Goal: Check status: Check status

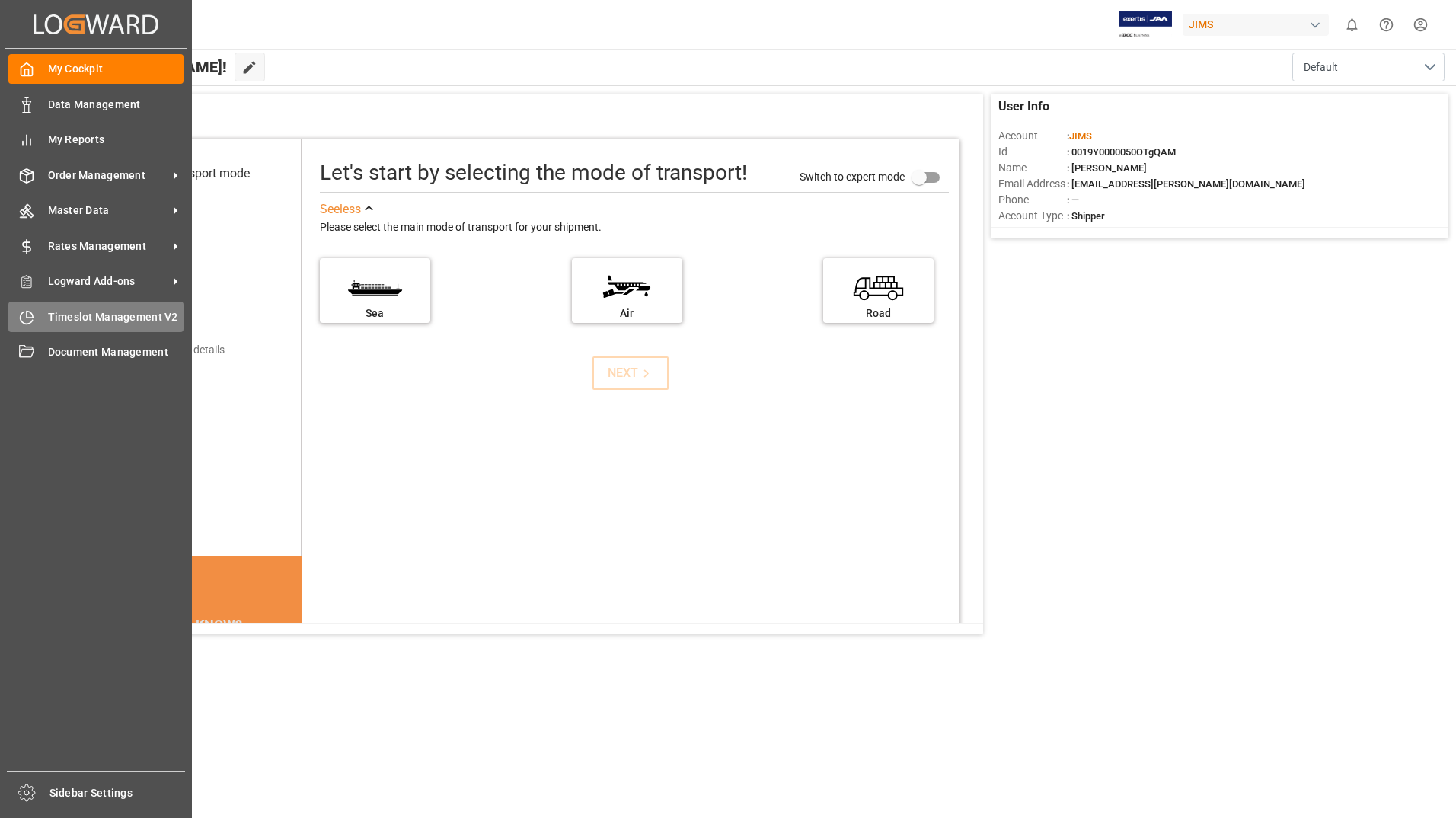
click at [119, 317] on span "Timeslot Management V2" at bounding box center [115, 317] width 136 height 16
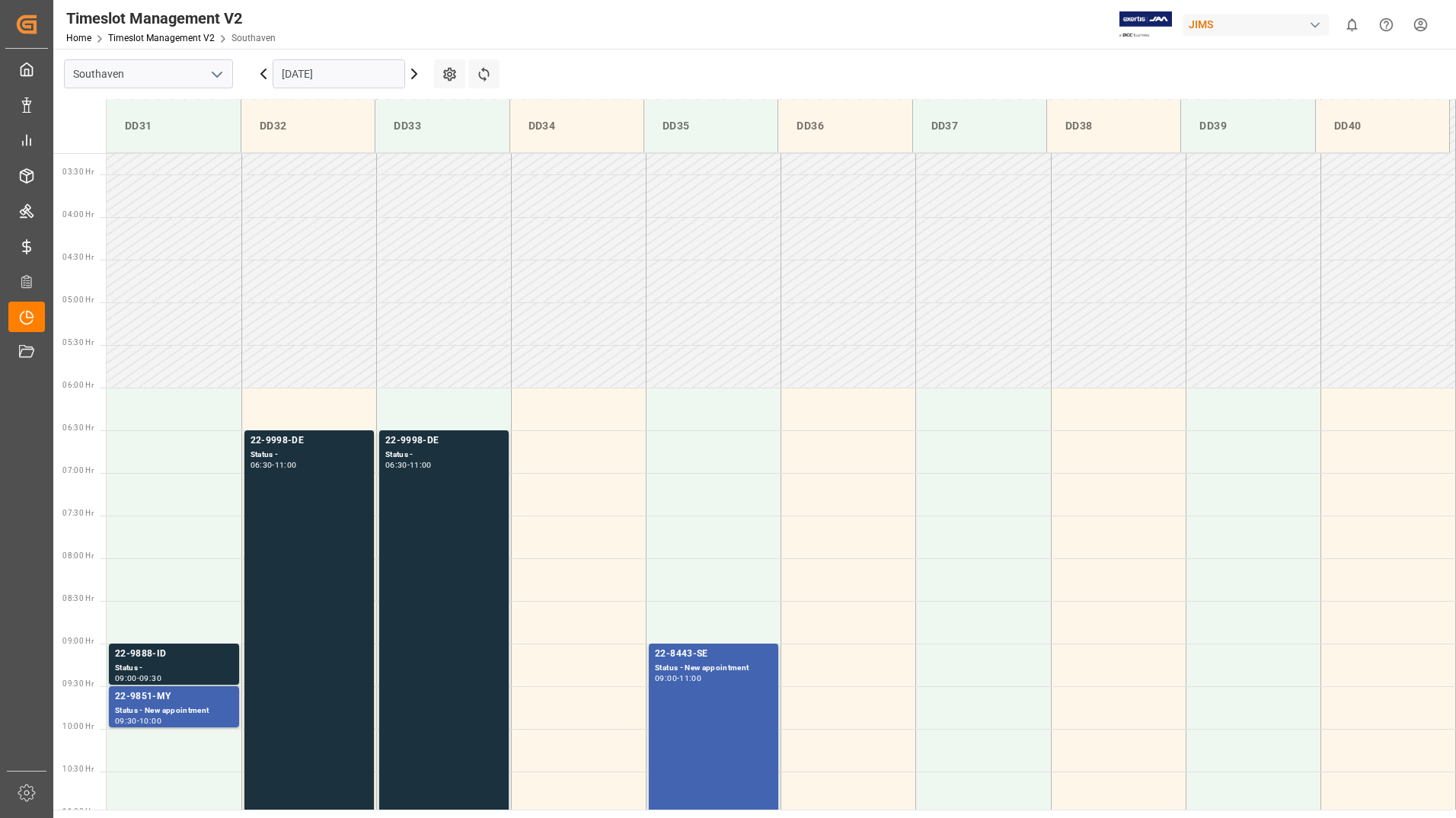
scroll to position [417, 0]
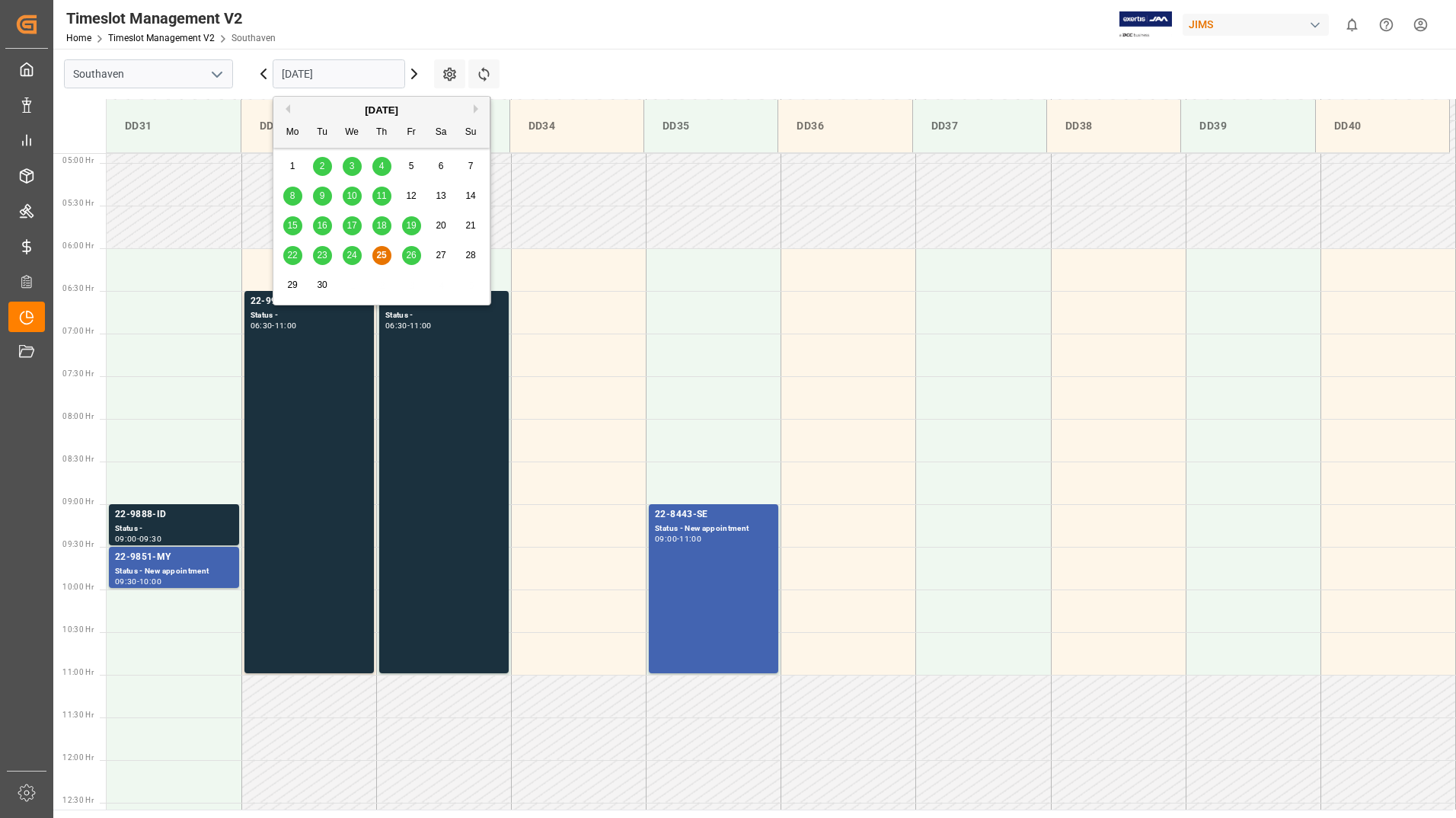
click at [372, 73] on input "[DATE]" at bounding box center [339, 73] width 132 height 29
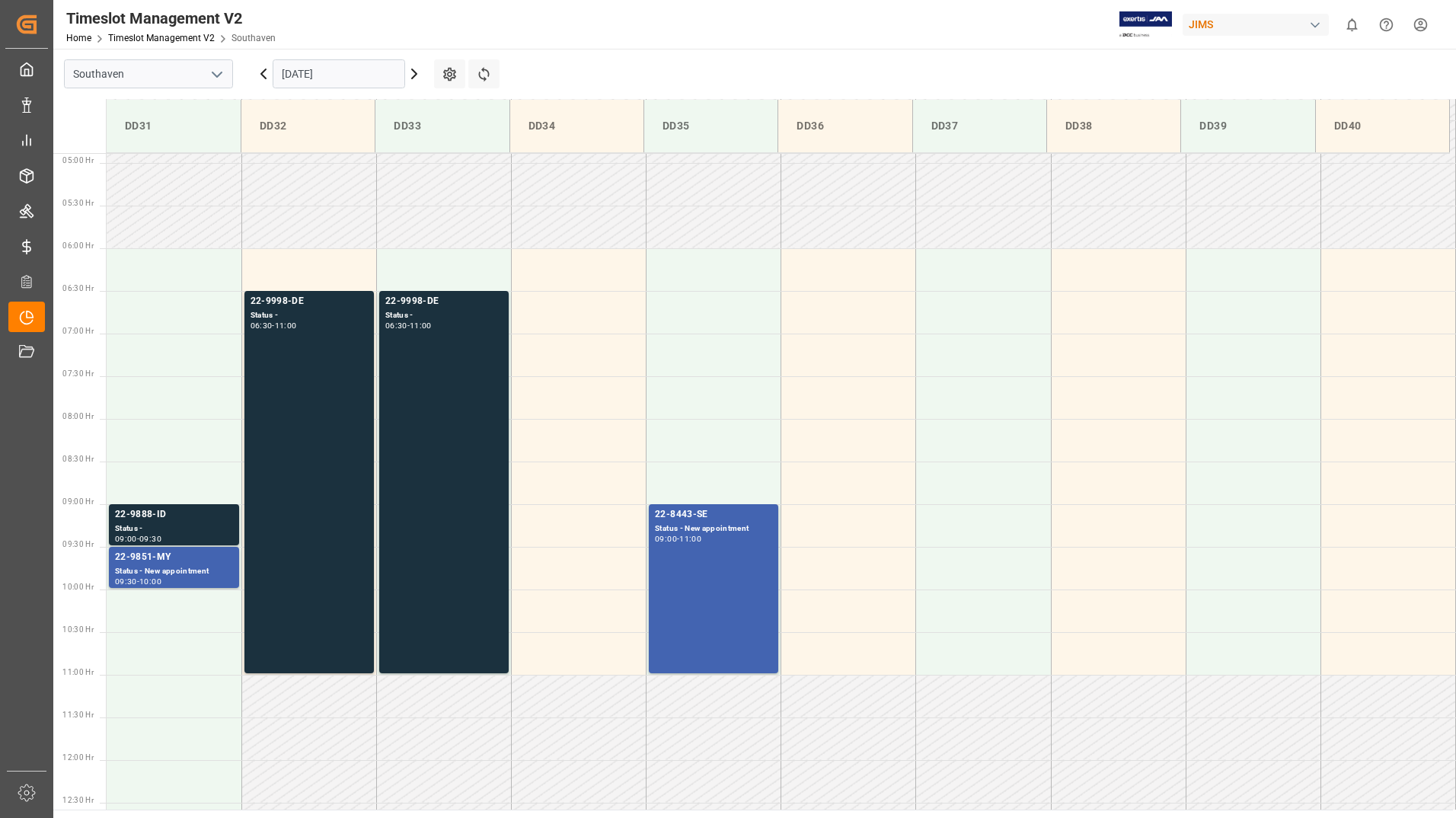
click at [650, 36] on div "Timeslot Management V2 Home Timeslot Management V2 Southaven JIMS 0 Notificatio…" at bounding box center [749, 24] width 1413 height 49
click at [459, 423] on div "22-9998-DE Status - 06:30 - 11:00" at bounding box center [444, 481] width 117 height 376
click at [665, 51] on main "Southaven [DATE] Settings Refresh Time Slots DD31 DD32 DD33 DD34 DD35 DD36 DD37…" at bounding box center [754, 429] width 1400 height 760
click at [185, 529] on div "Status -" at bounding box center [174, 528] width 118 height 13
click at [190, 562] on div "22-9851-MY" at bounding box center [174, 557] width 118 height 15
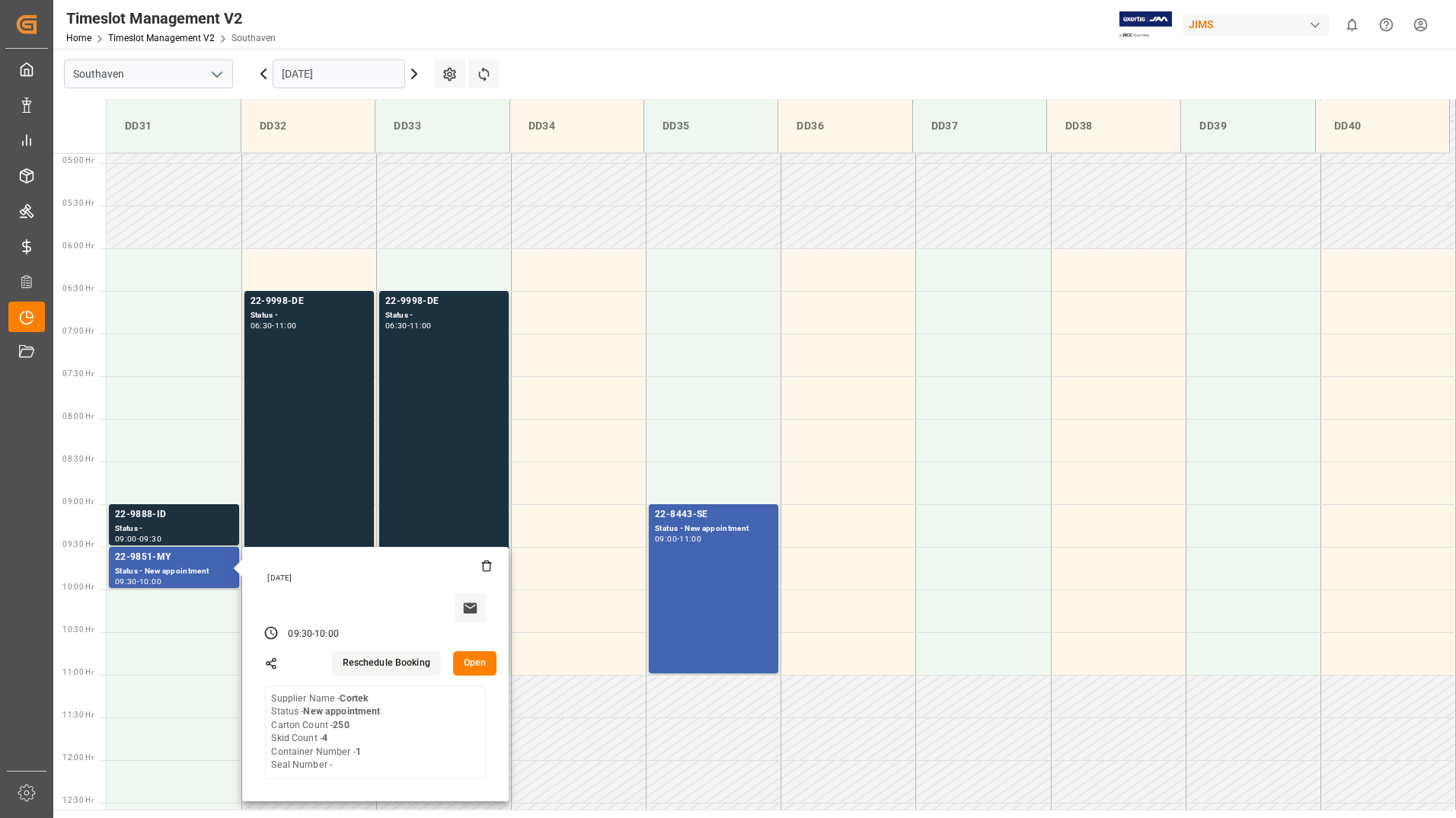
click at [829, 43] on div "Timeslot Management V2 Home Timeslot Management V2 Southaven JIMS 0 Notificatio…" at bounding box center [749, 24] width 1413 height 49
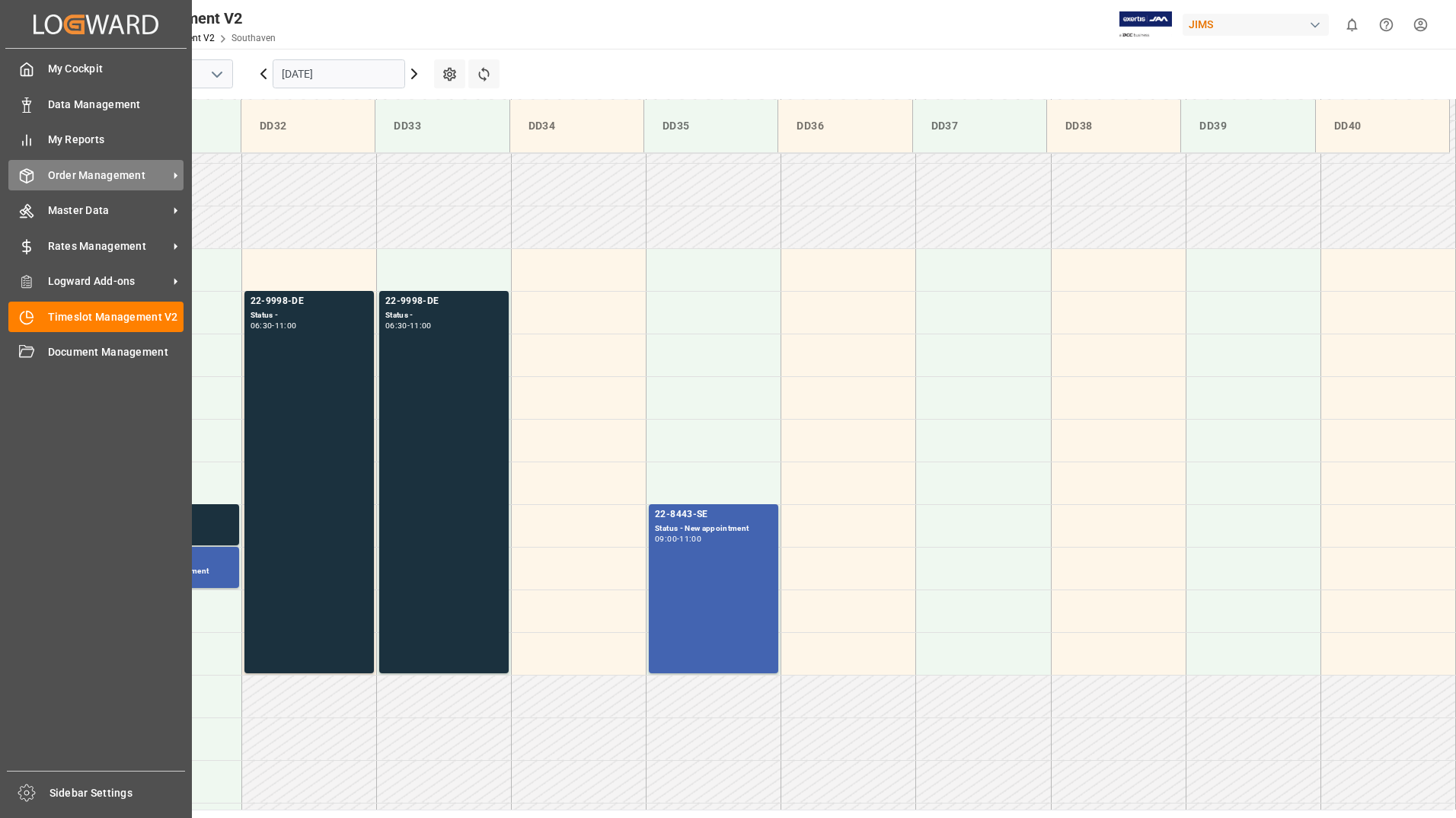
click at [71, 174] on span "Order Management" at bounding box center [107, 176] width 120 height 16
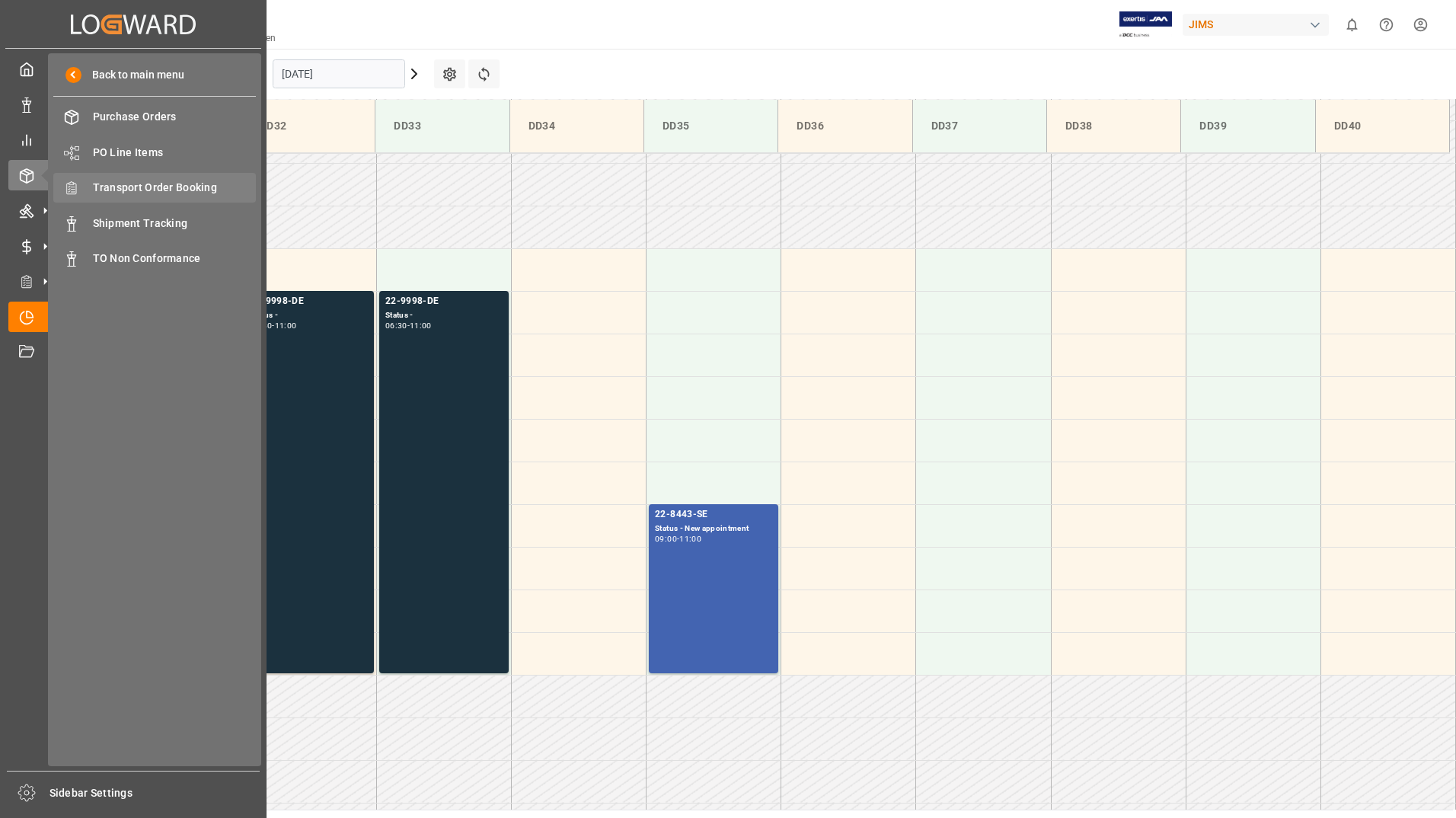
click at [224, 186] on span "Transport Order Booking" at bounding box center [175, 188] width 164 height 16
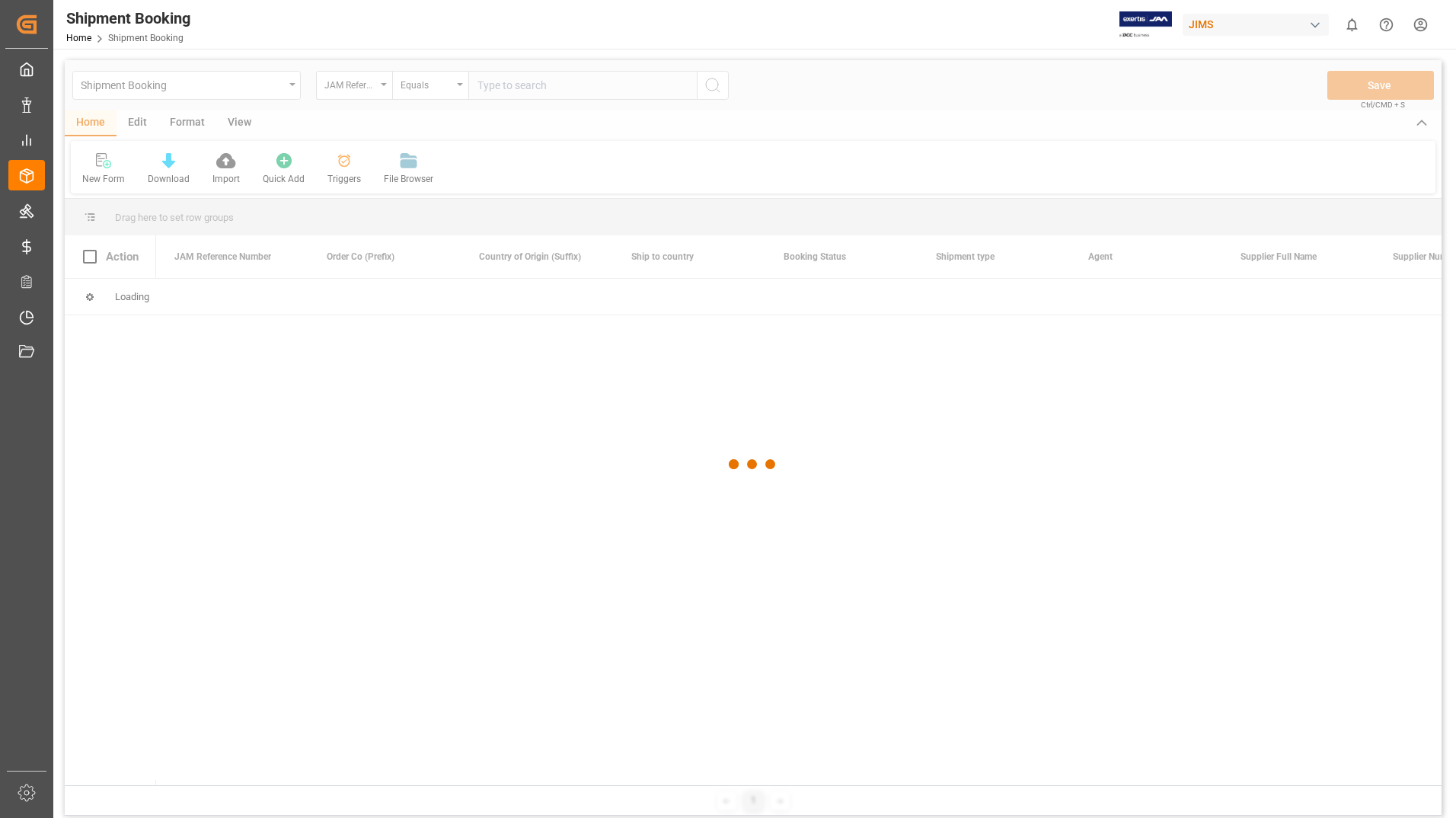
click at [541, 86] on div at bounding box center [753, 465] width 1378 height 808
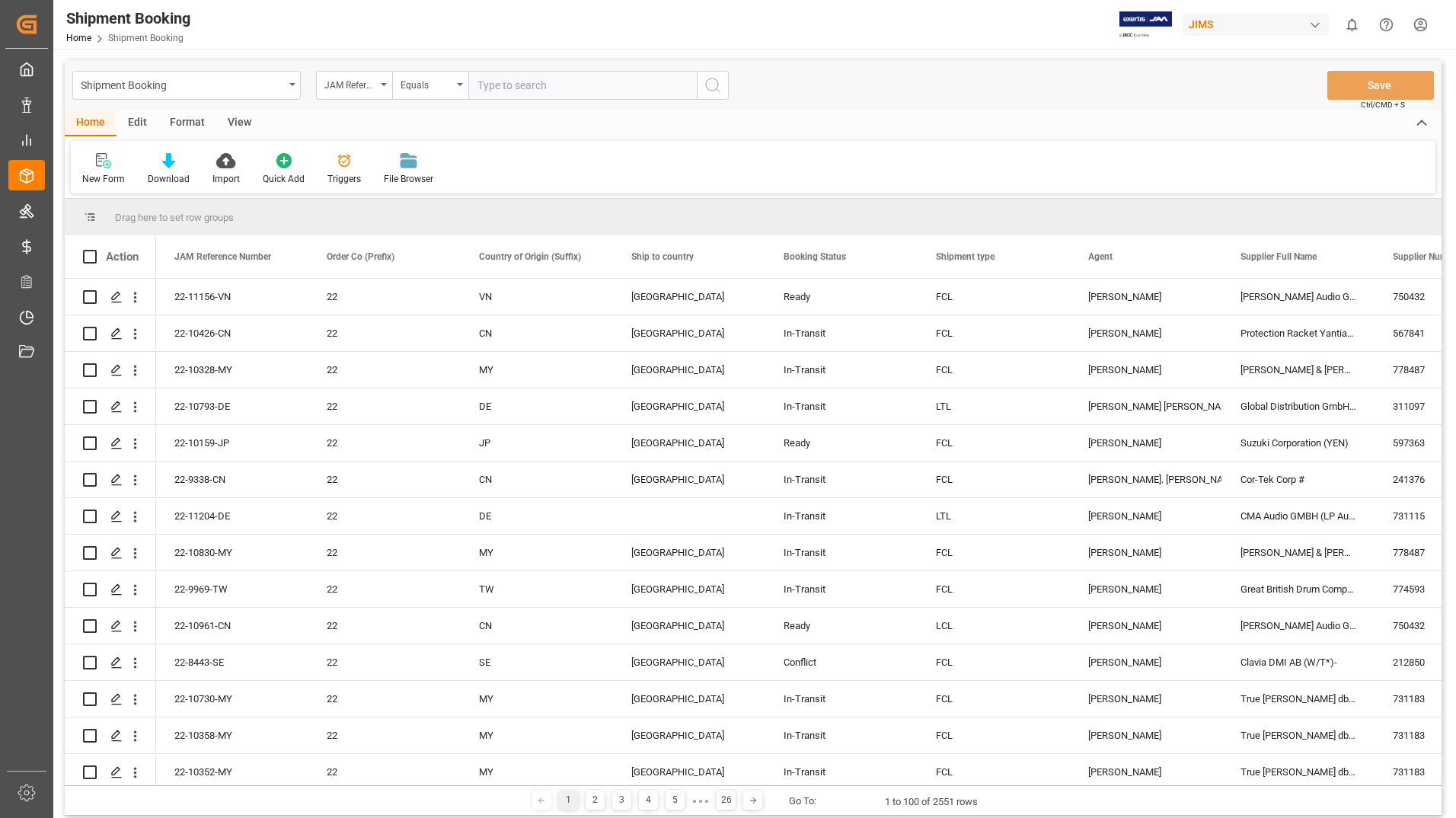
click at [541, 82] on input "text" at bounding box center [583, 84] width 228 height 29
type input "22-9969-TW"
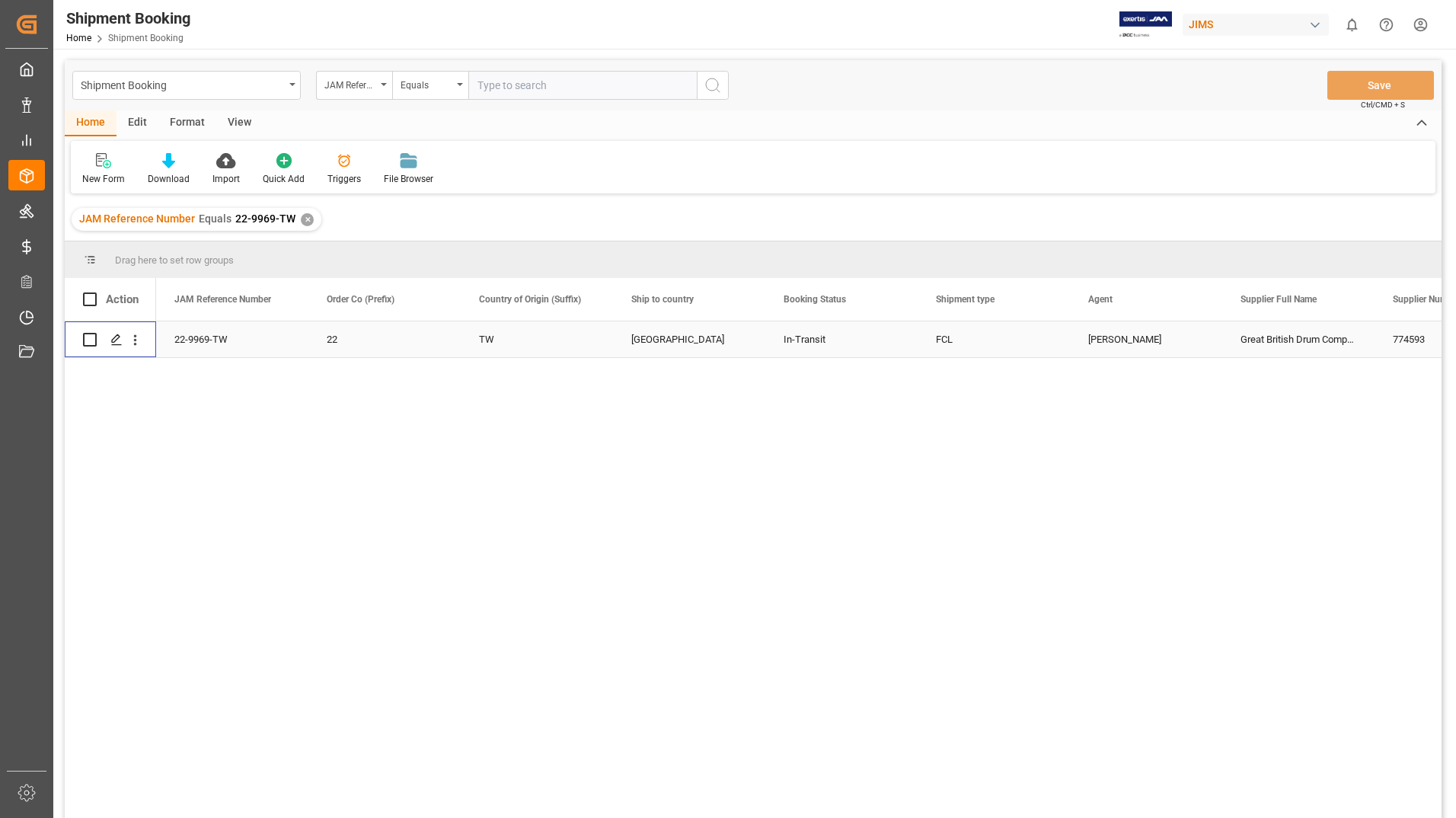
click at [89, 341] on input "Press Space to toggle row selection (unchecked)" at bounding box center [90, 340] width 14 height 14
checkbox input "true"
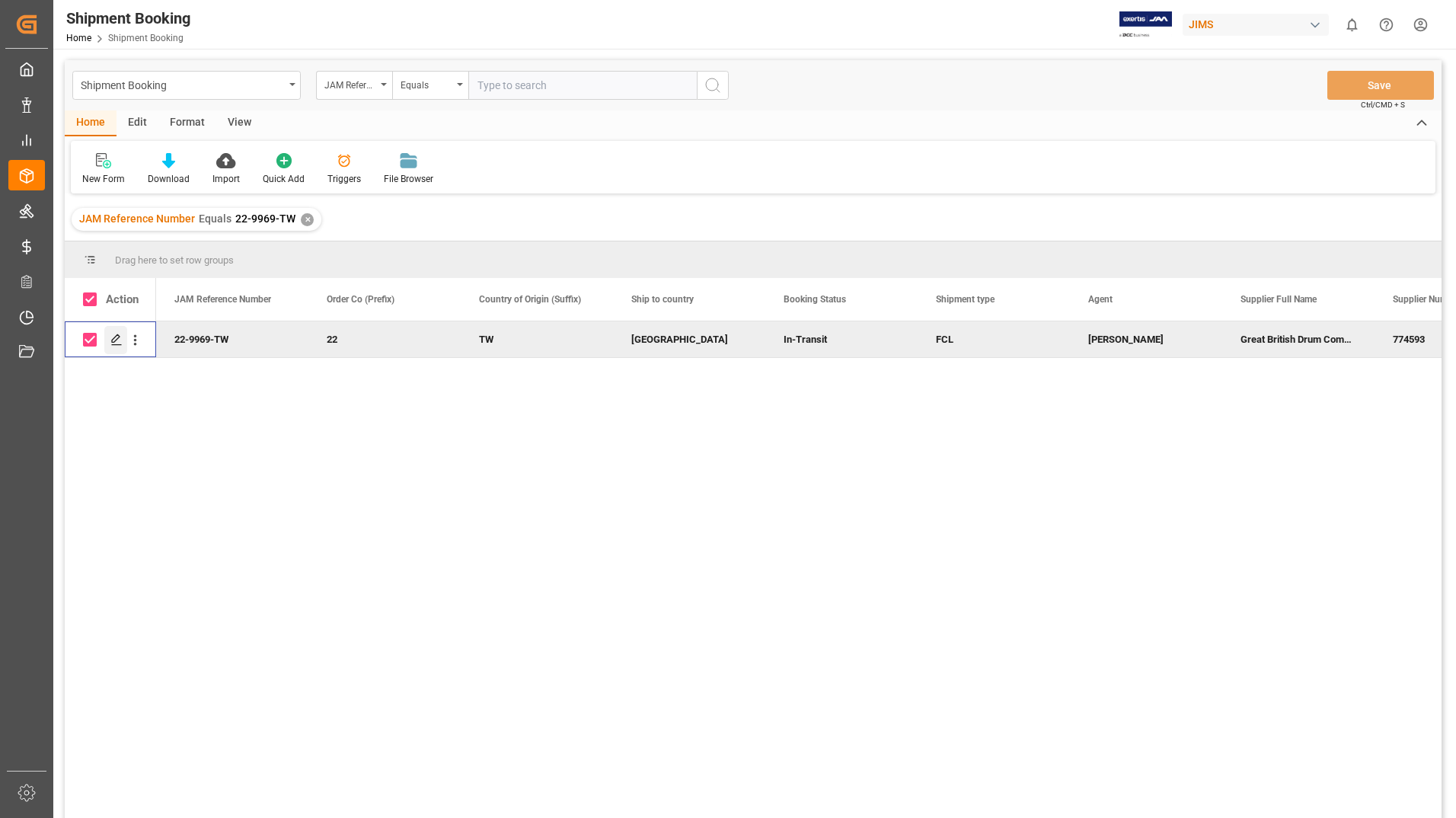
click at [114, 339] on polygon "Press SPACE to deselect this row." at bounding box center [116, 339] width 8 height 8
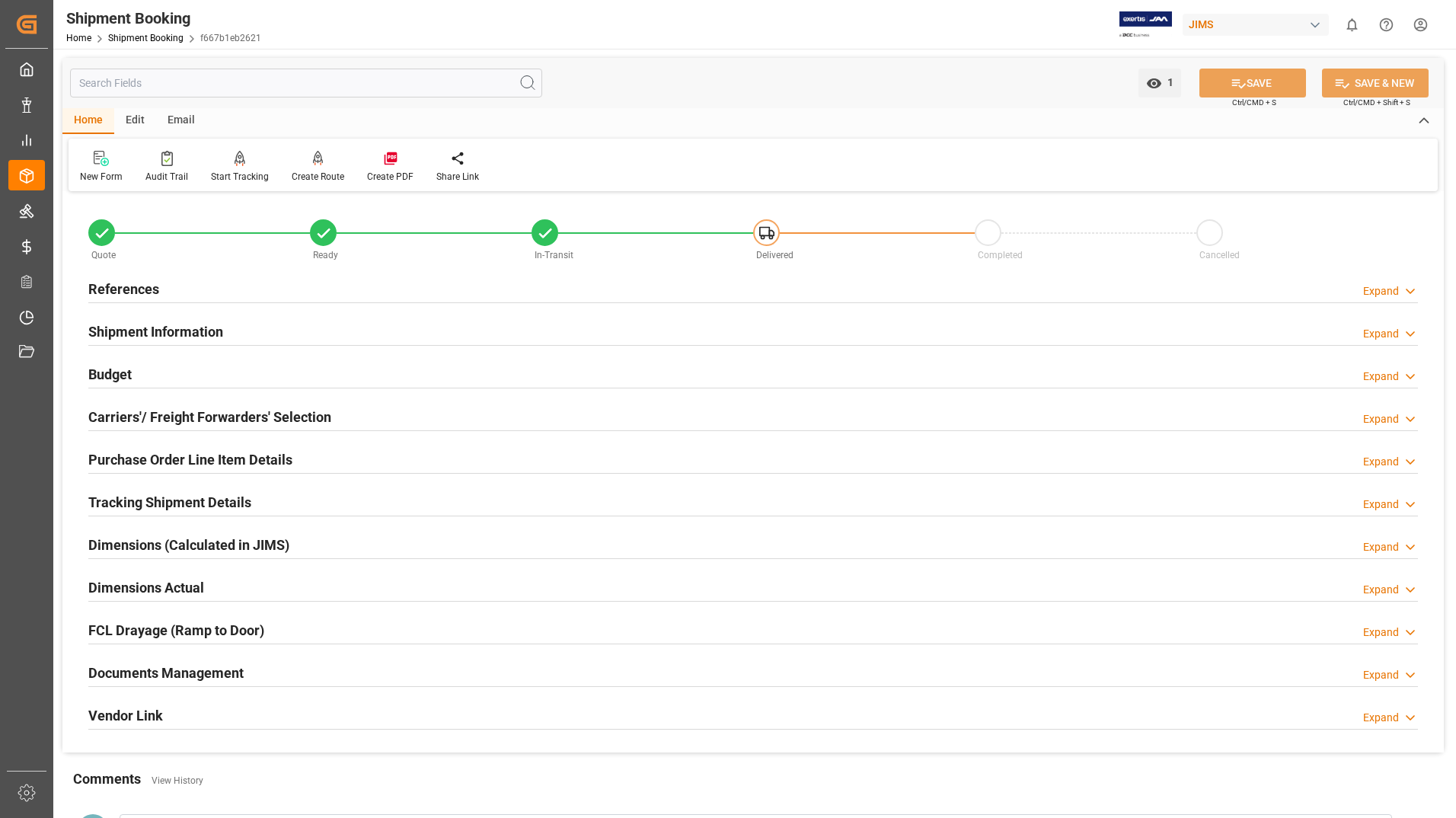
click at [174, 677] on h2 "Documents Management" at bounding box center [166, 672] width 155 height 21
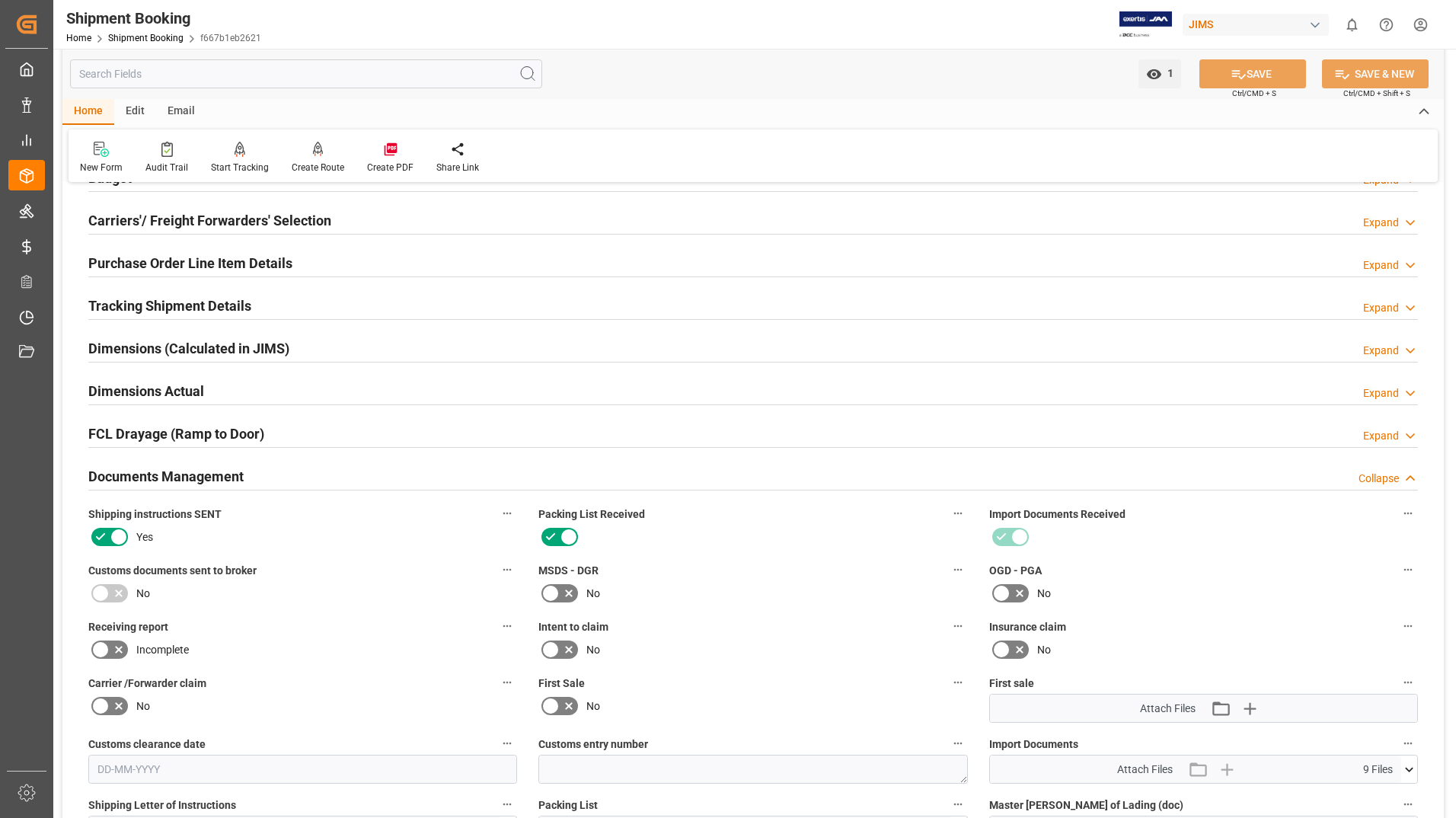
scroll to position [457, 0]
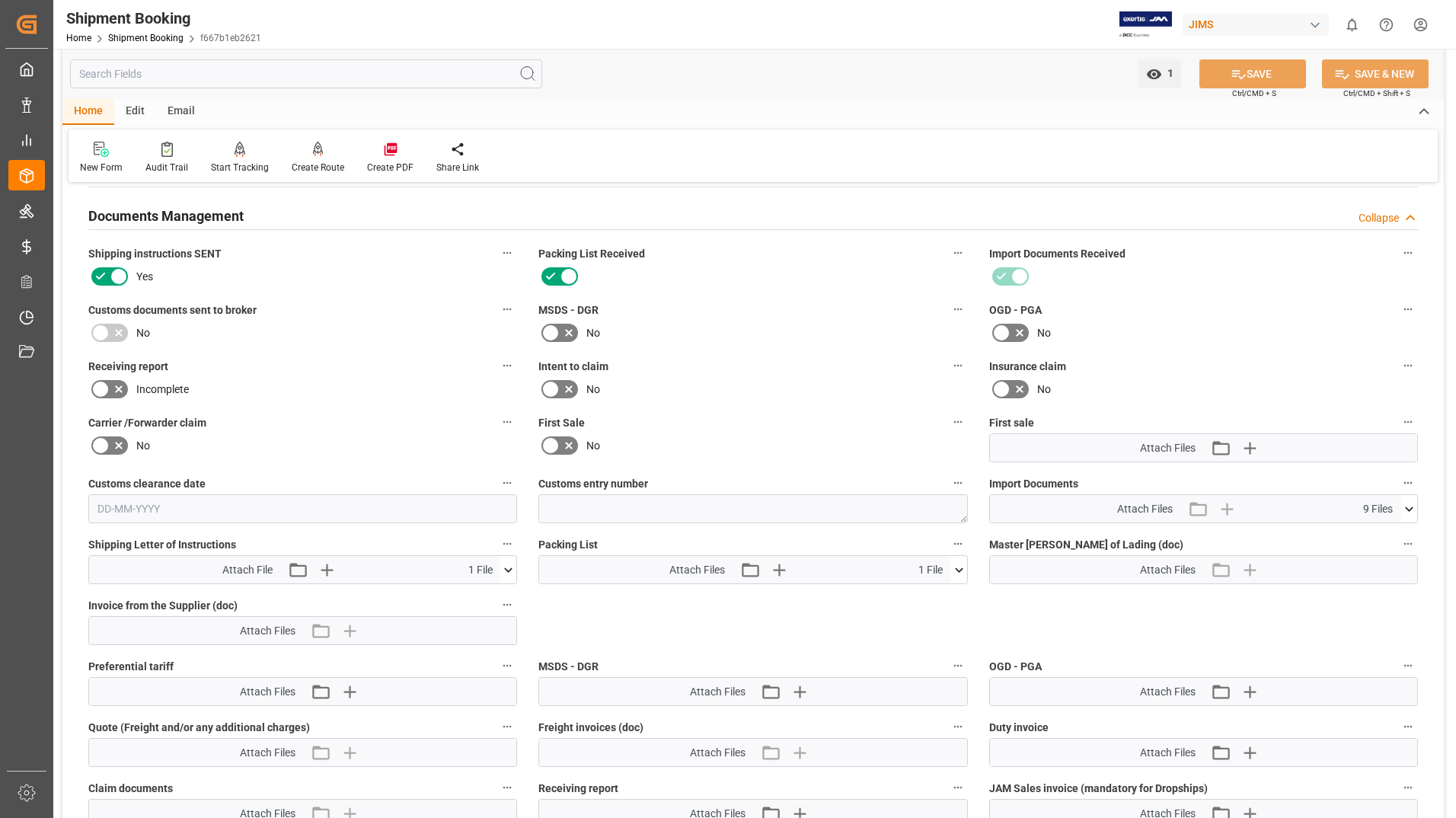
click at [963, 563] on icon at bounding box center [959, 570] width 16 height 16
click at [950, 598] on icon at bounding box center [950, 598] width 16 height 16
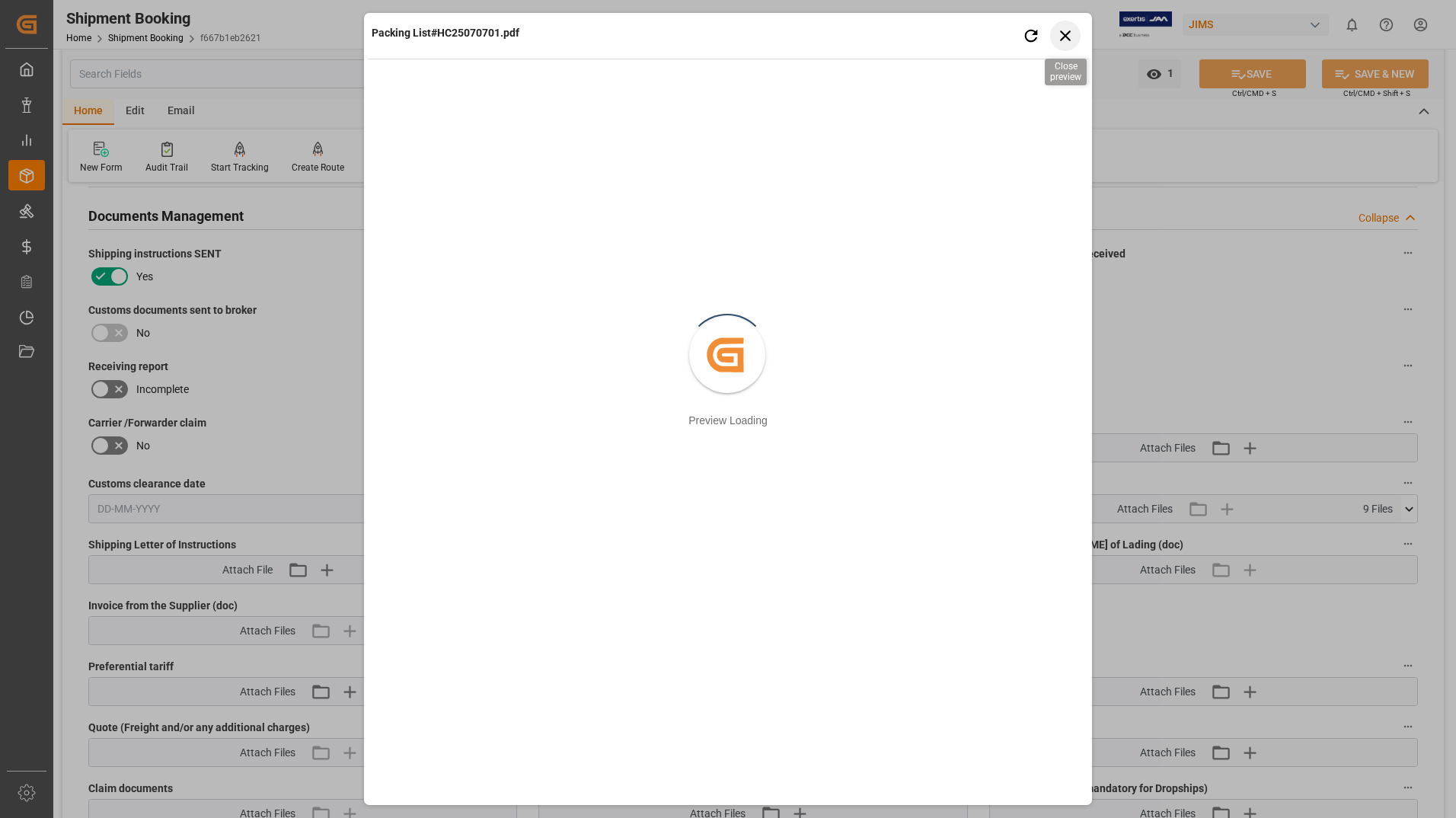
click at [1071, 30] on icon "button" at bounding box center [1066, 35] width 19 height 19
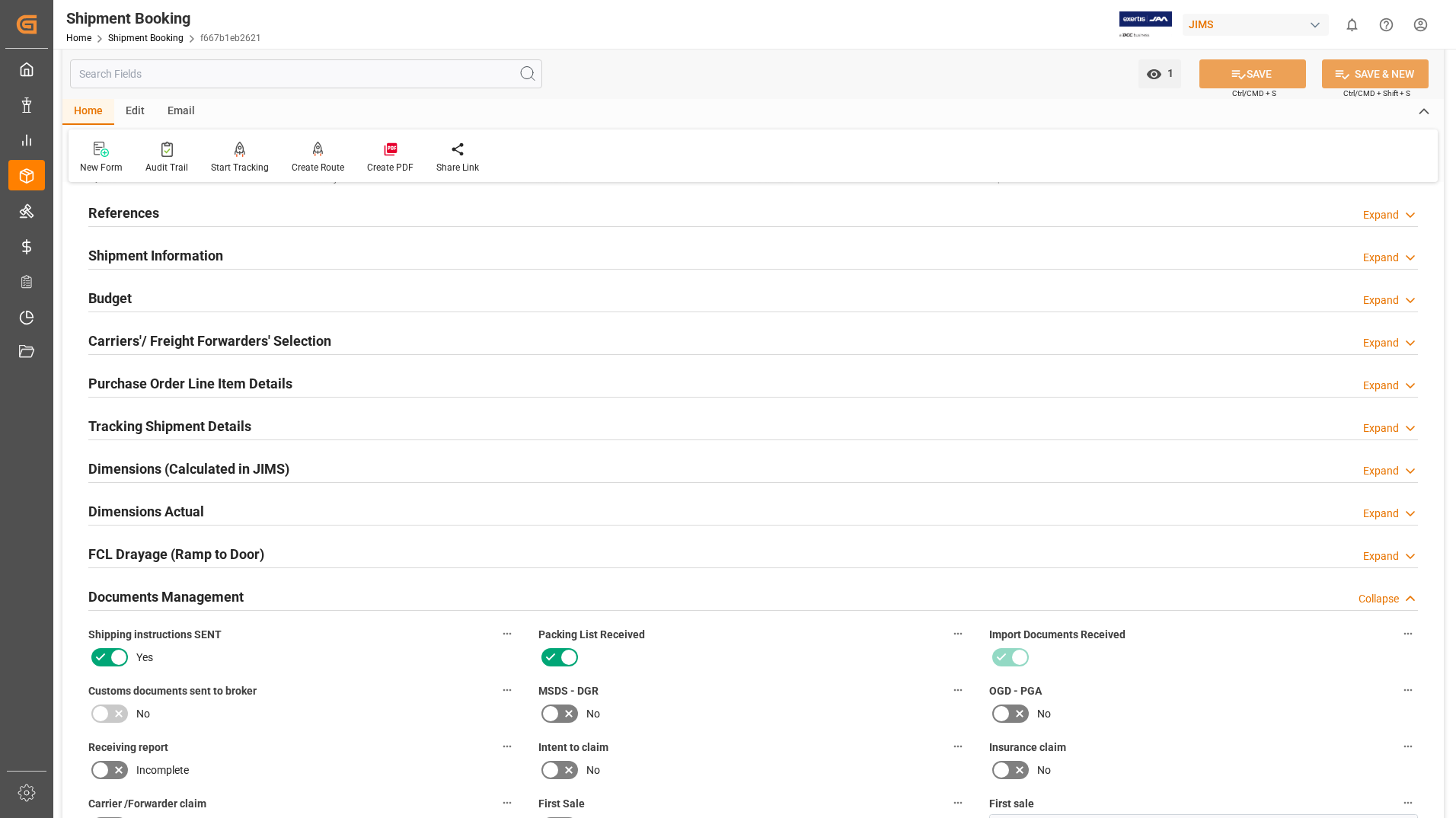
scroll to position [0, 0]
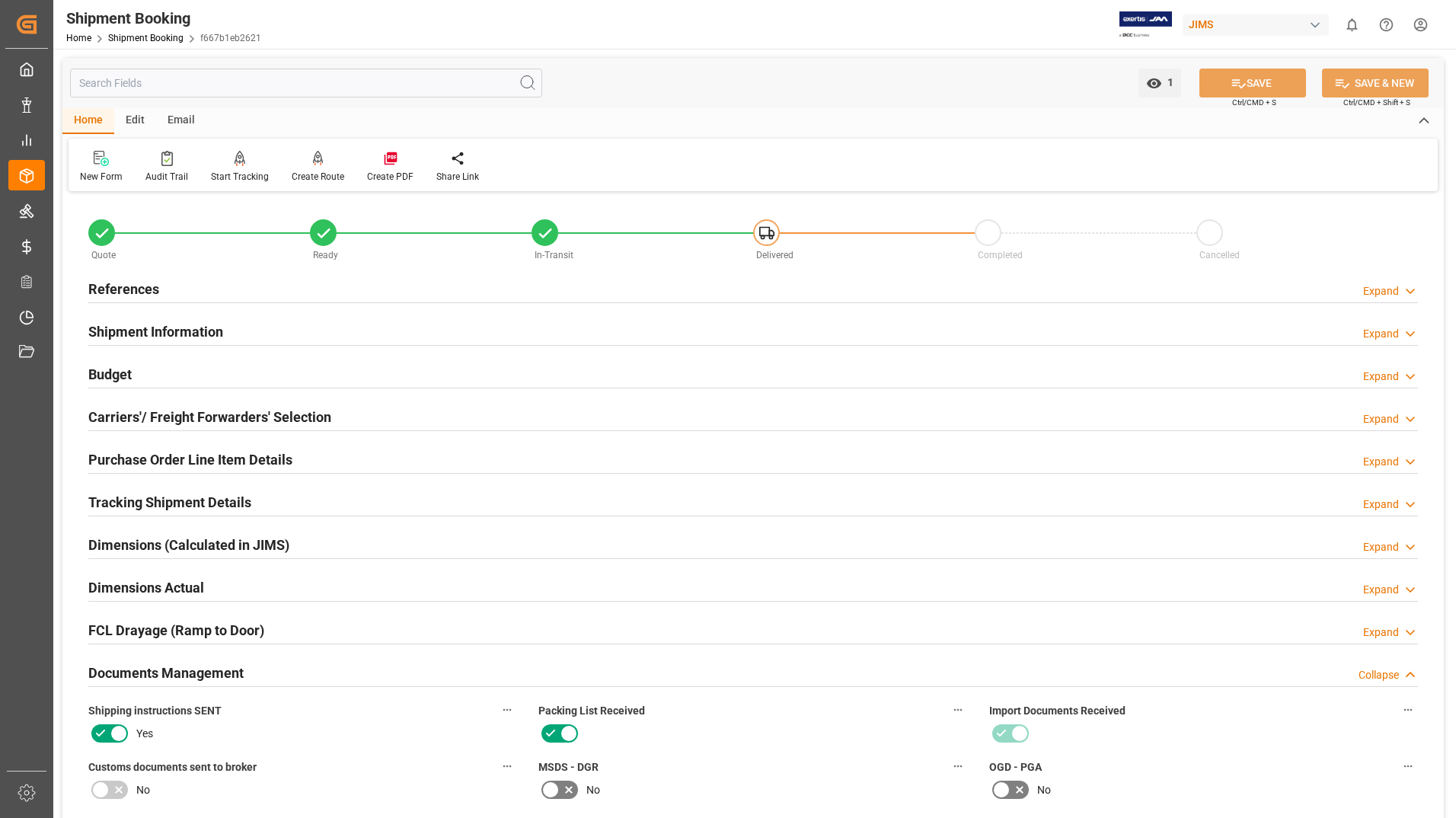
click at [155, 456] on h2 "Purchase Order Line Item Details" at bounding box center [191, 459] width 205 height 21
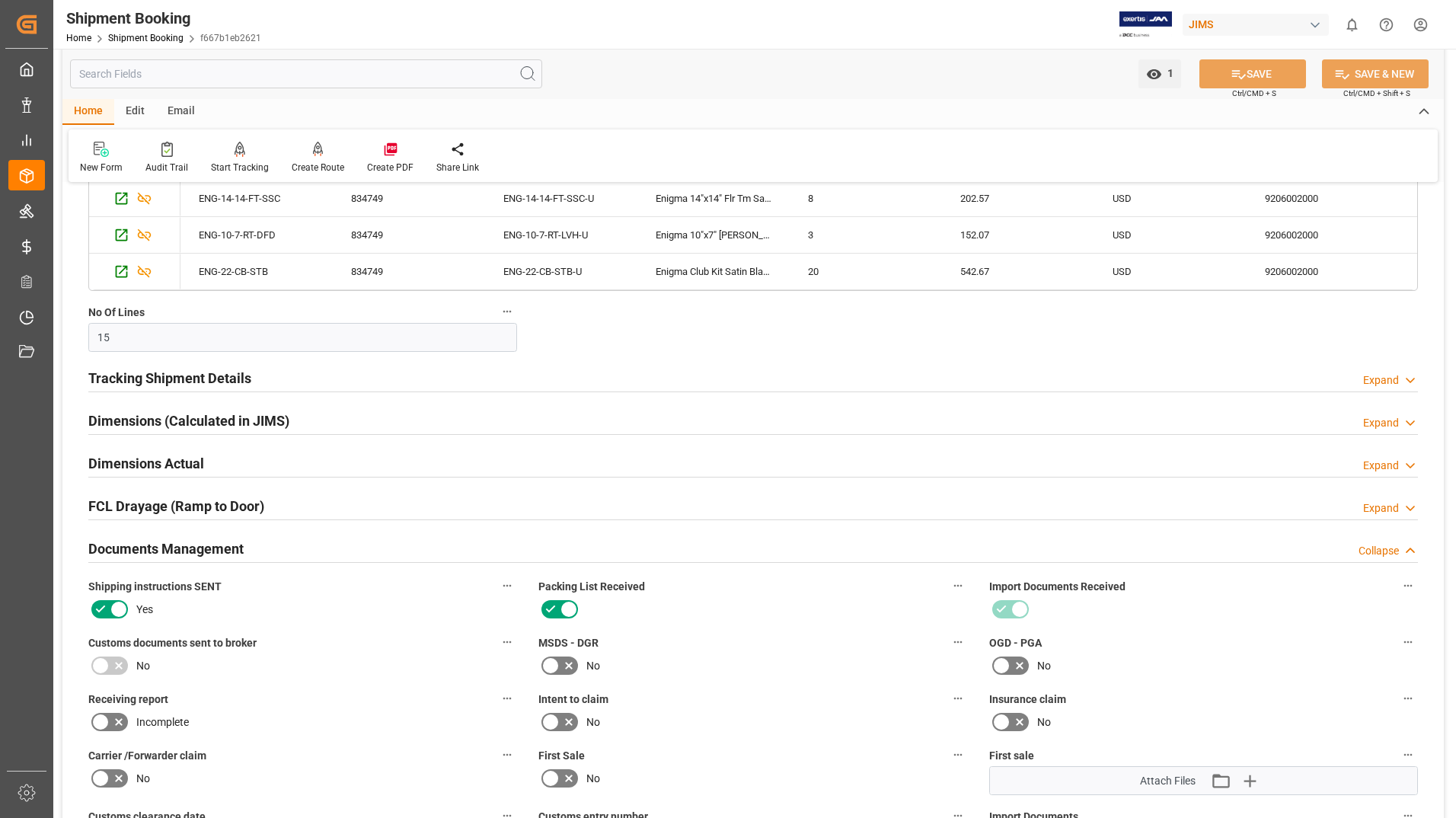
scroll to position [685, 0]
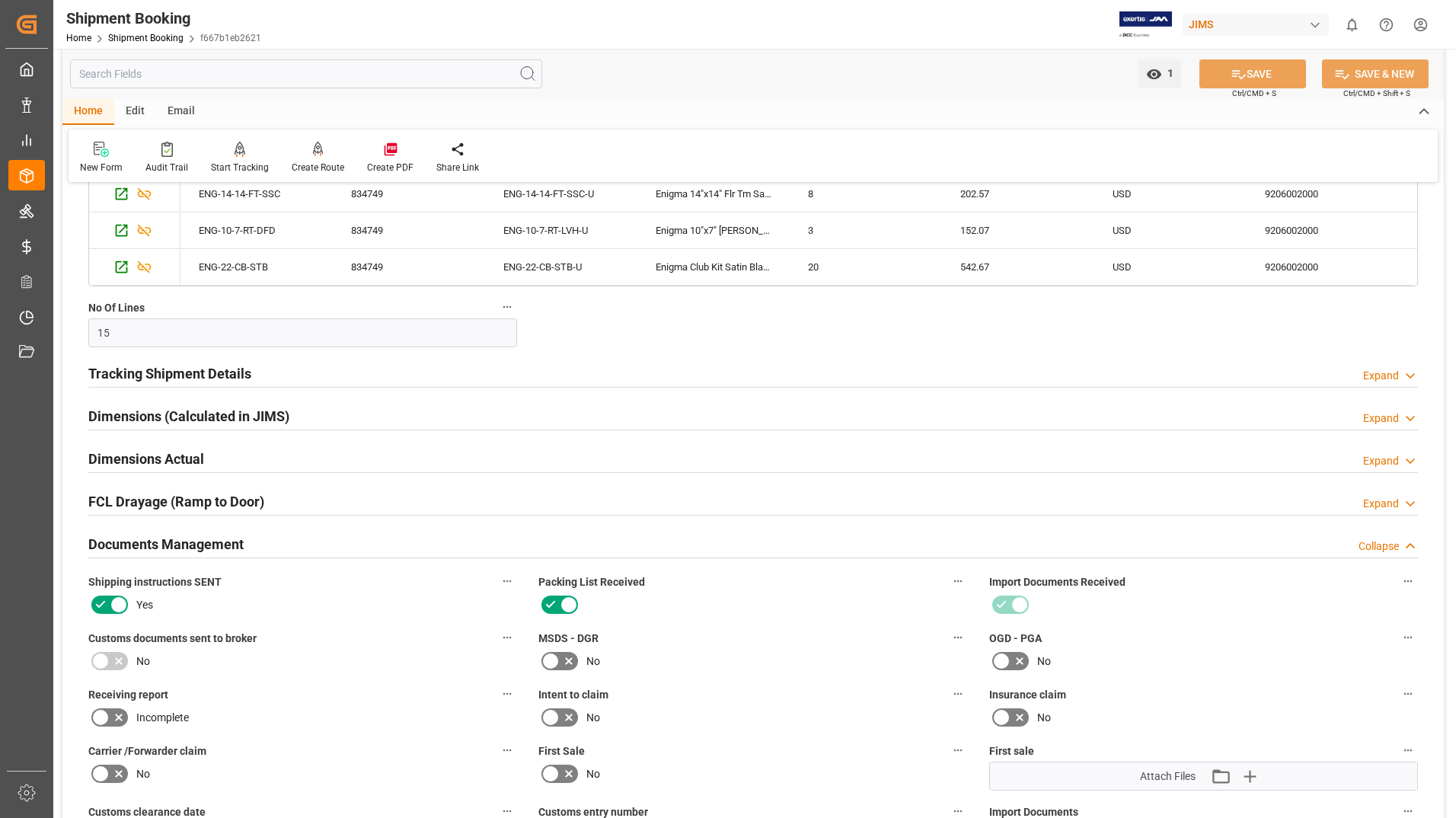
click at [210, 370] on h2 "Tracking Shipment Details" at bounding box center [170, 373] width 163 height 21
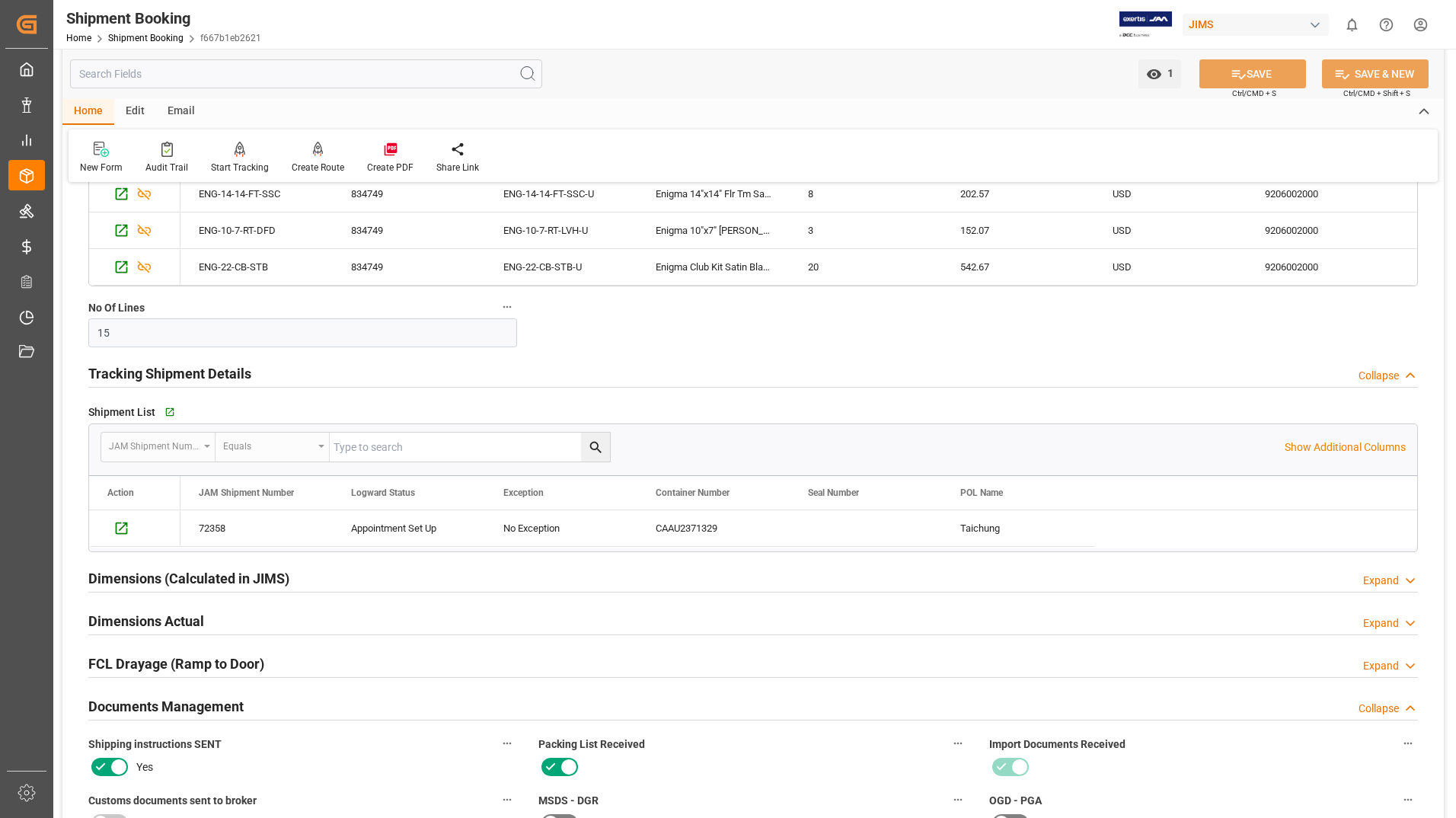
click at [152, 575] on h2 "Dimensions (Calculated in JIMS)" at bounding box center [189, 578] width 201 height 21
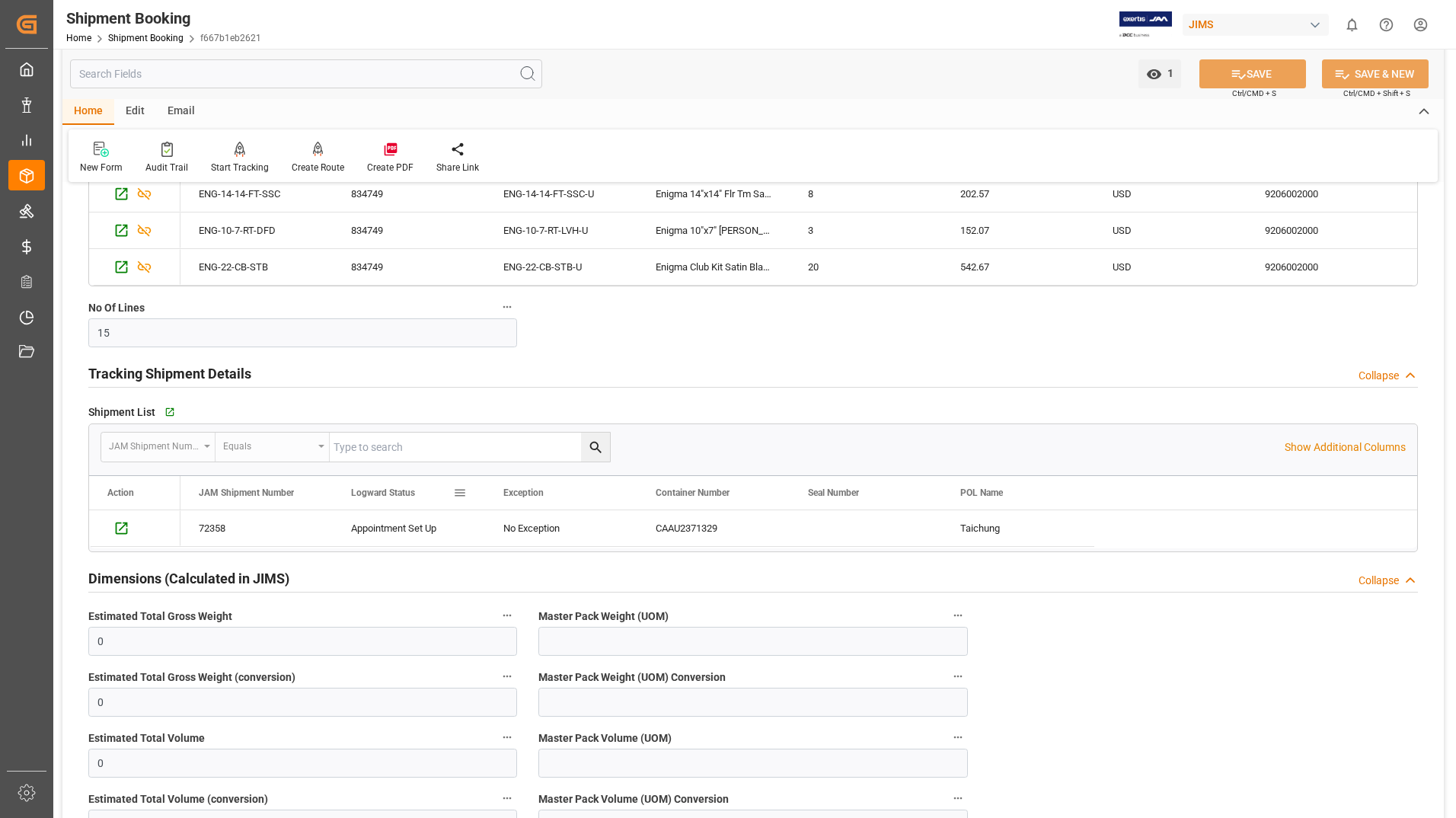
scroll to position [913, 0]
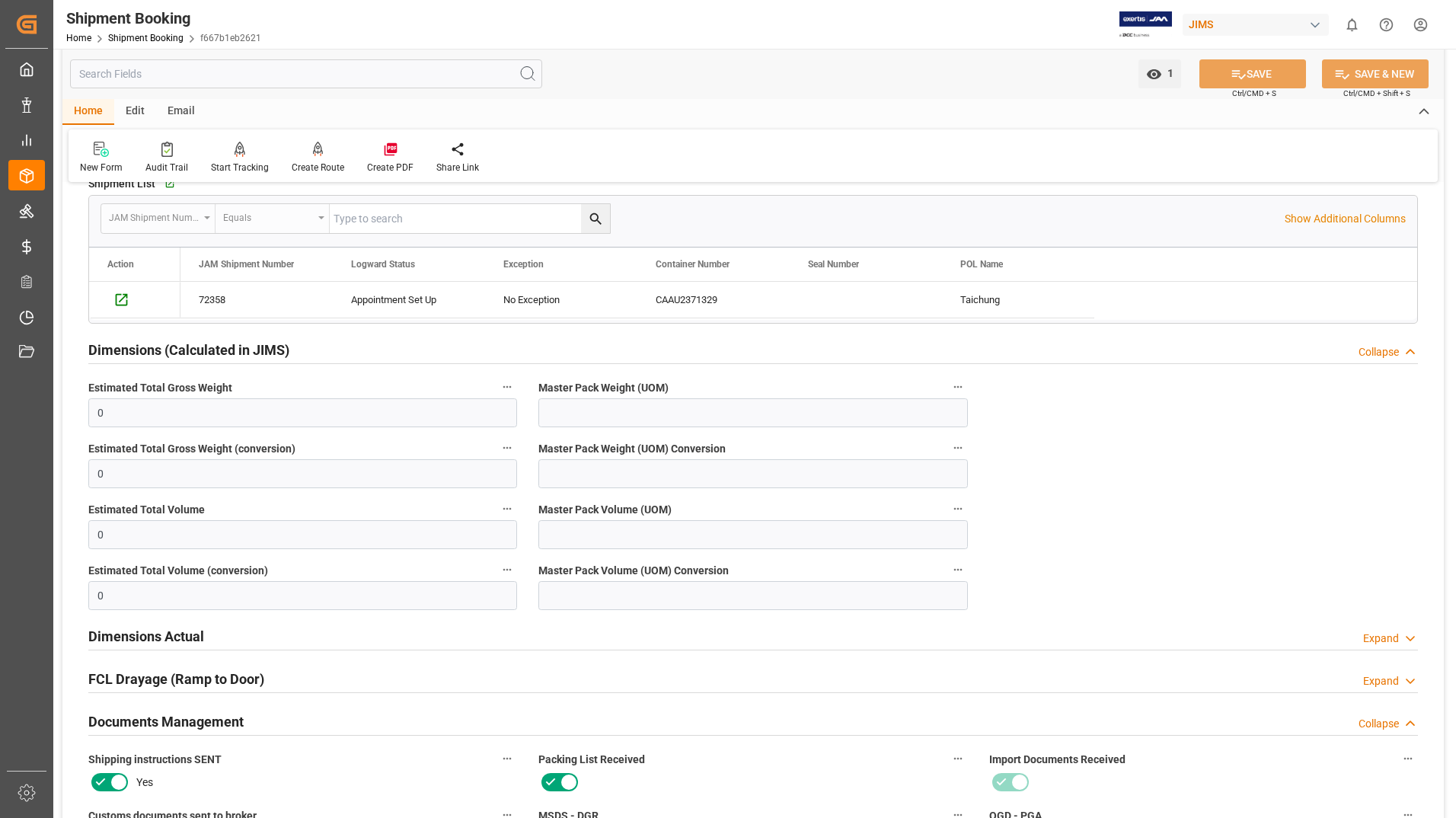
click at [159, 624] on div "Dimensions Actual" at bounding box center [146, 634] width 116 height 29
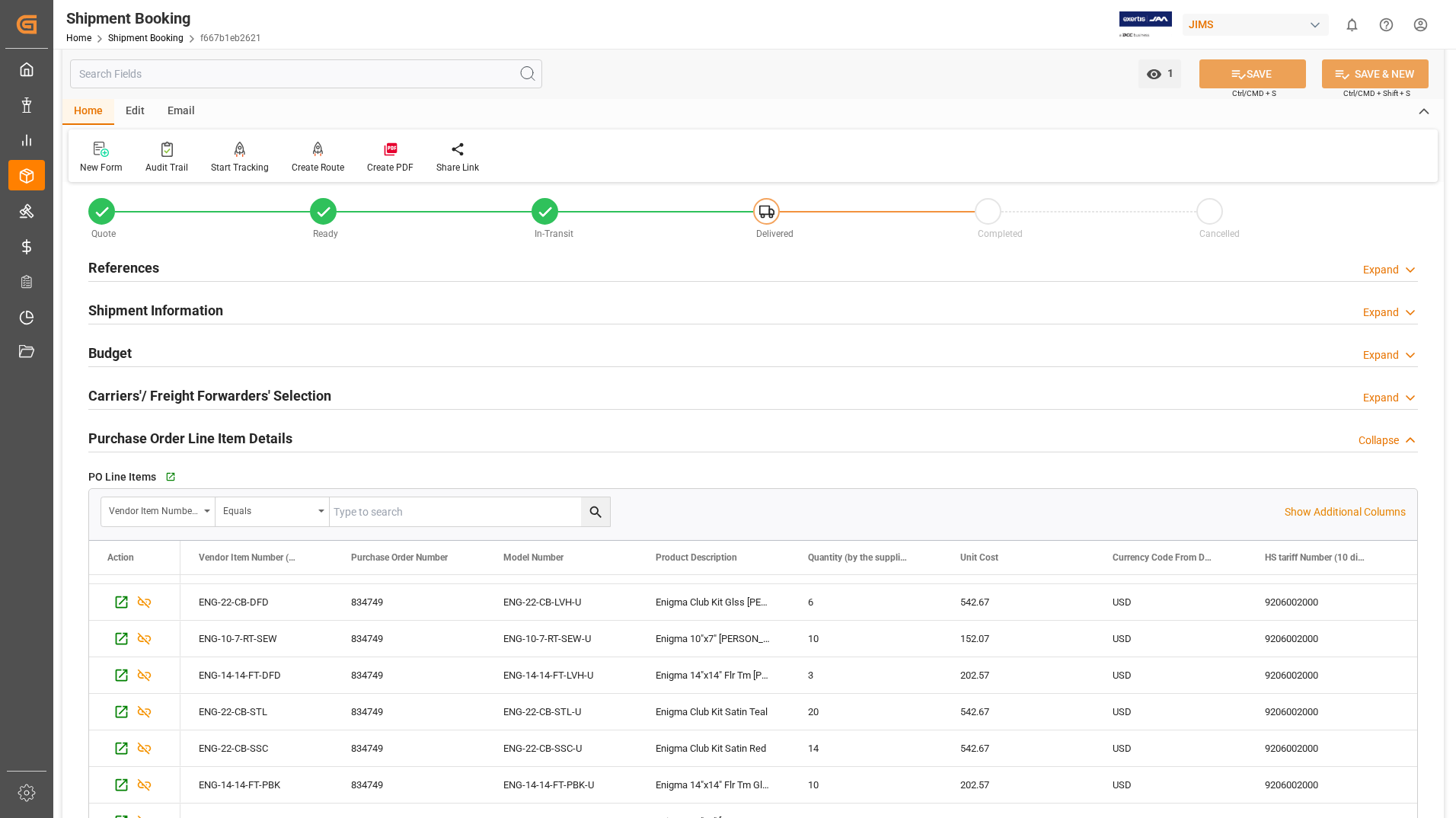
scroll to position [0, 0]
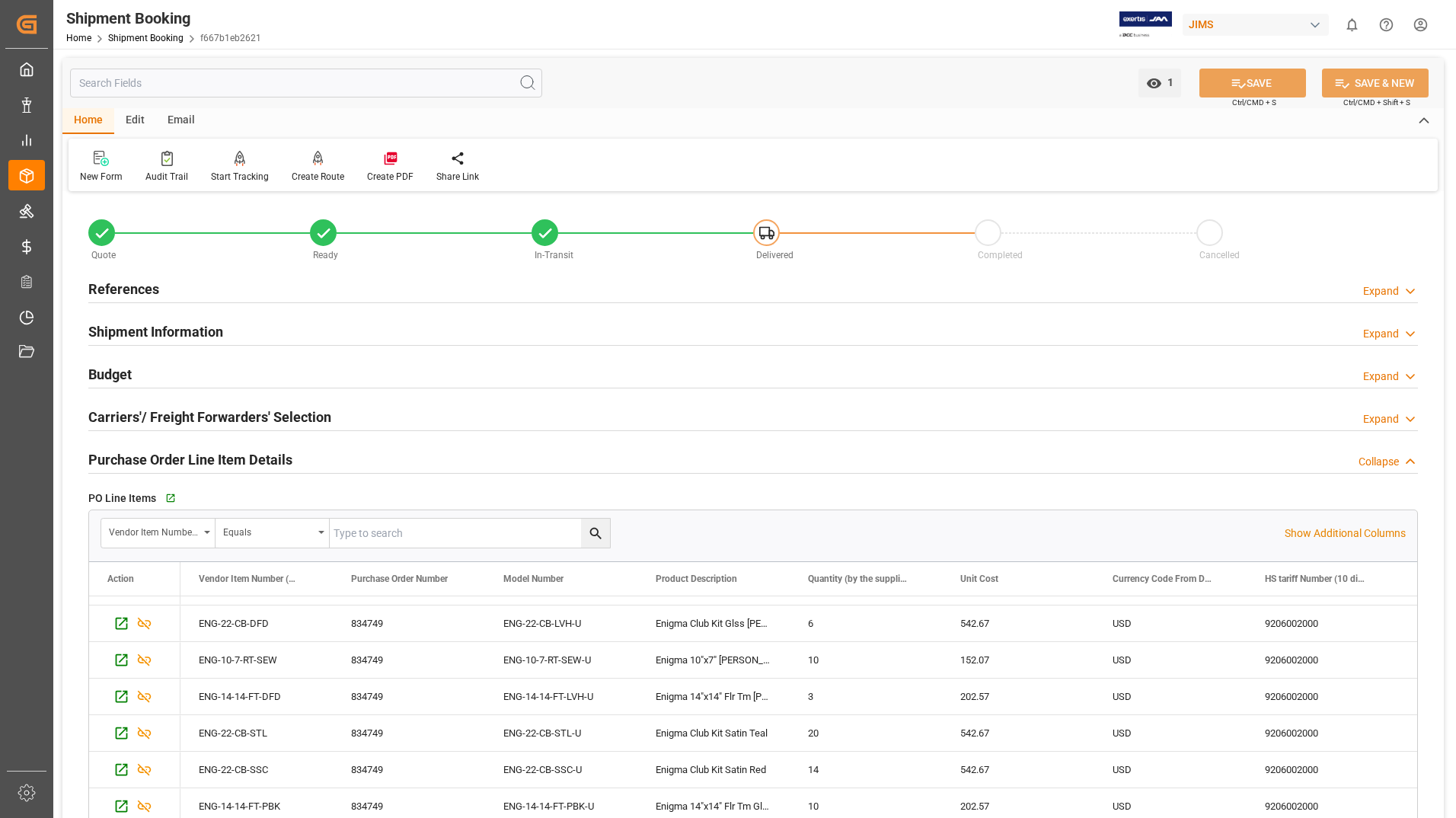
click at [96, 332] on h2 "Shipment Information" at bounding box center [156, 332] width 135 height 21
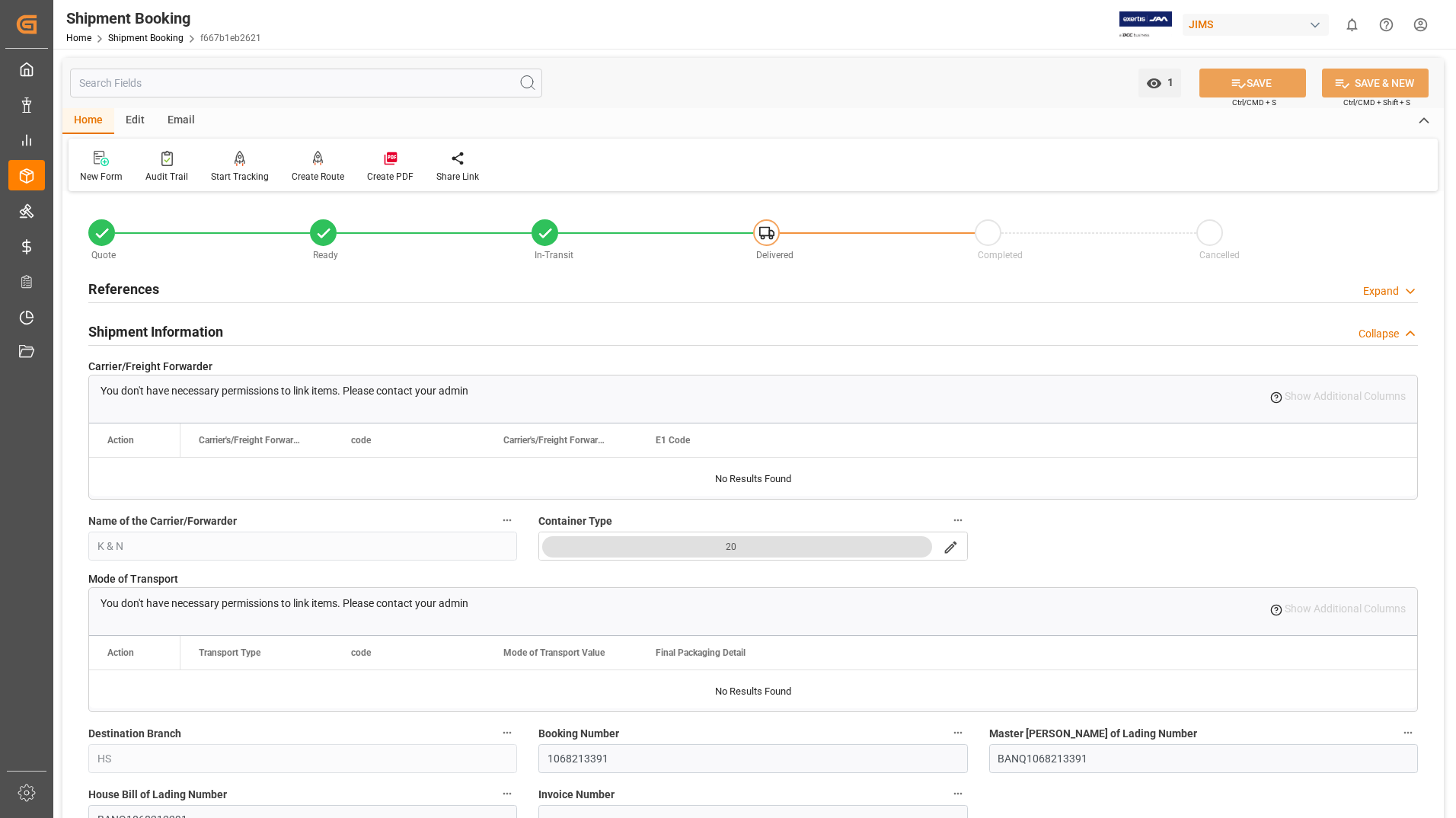
click at [99, 289] on h2 "References" at bounding box center [123, 289] width 71 height 21
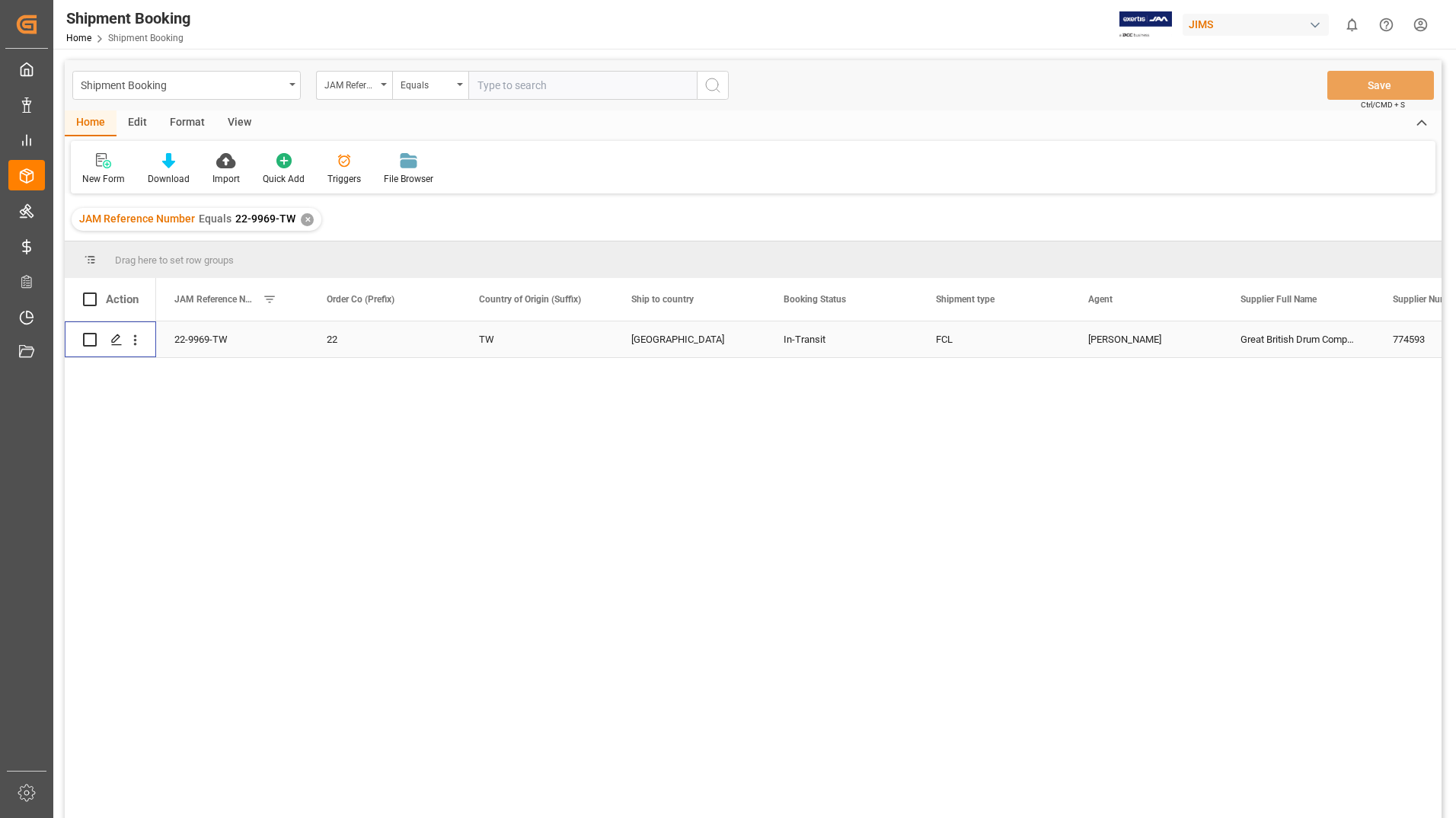
click at [85, 341] on input "Press Space to toggle row selection (unchecked)" at bounding box center [90, 340] width 14 height 14
checkbox input "true"
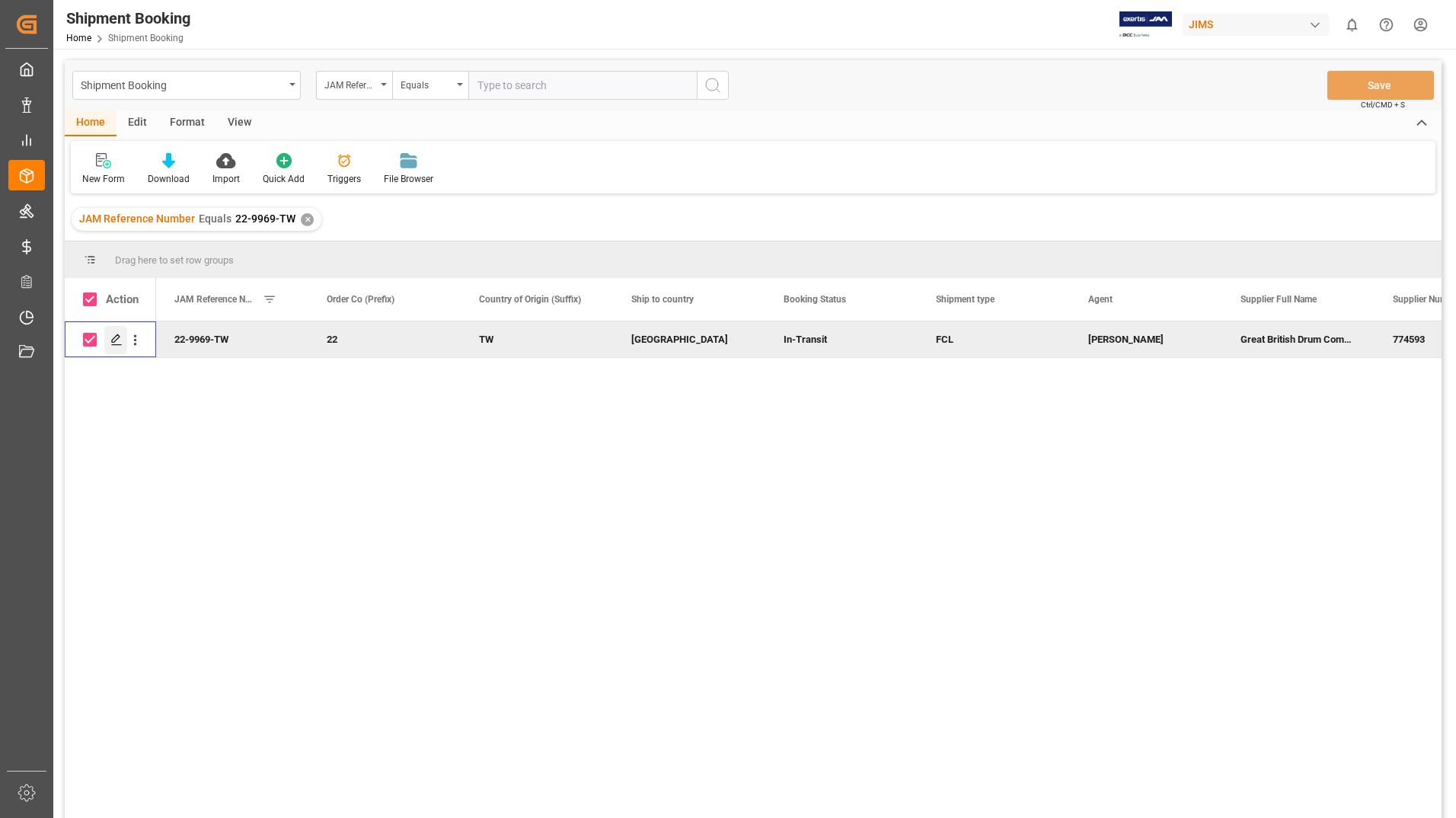
click at [119, 341] on icon "Press SPACE to deselect this row." at bounding box center [116, 340] width 12 height 12
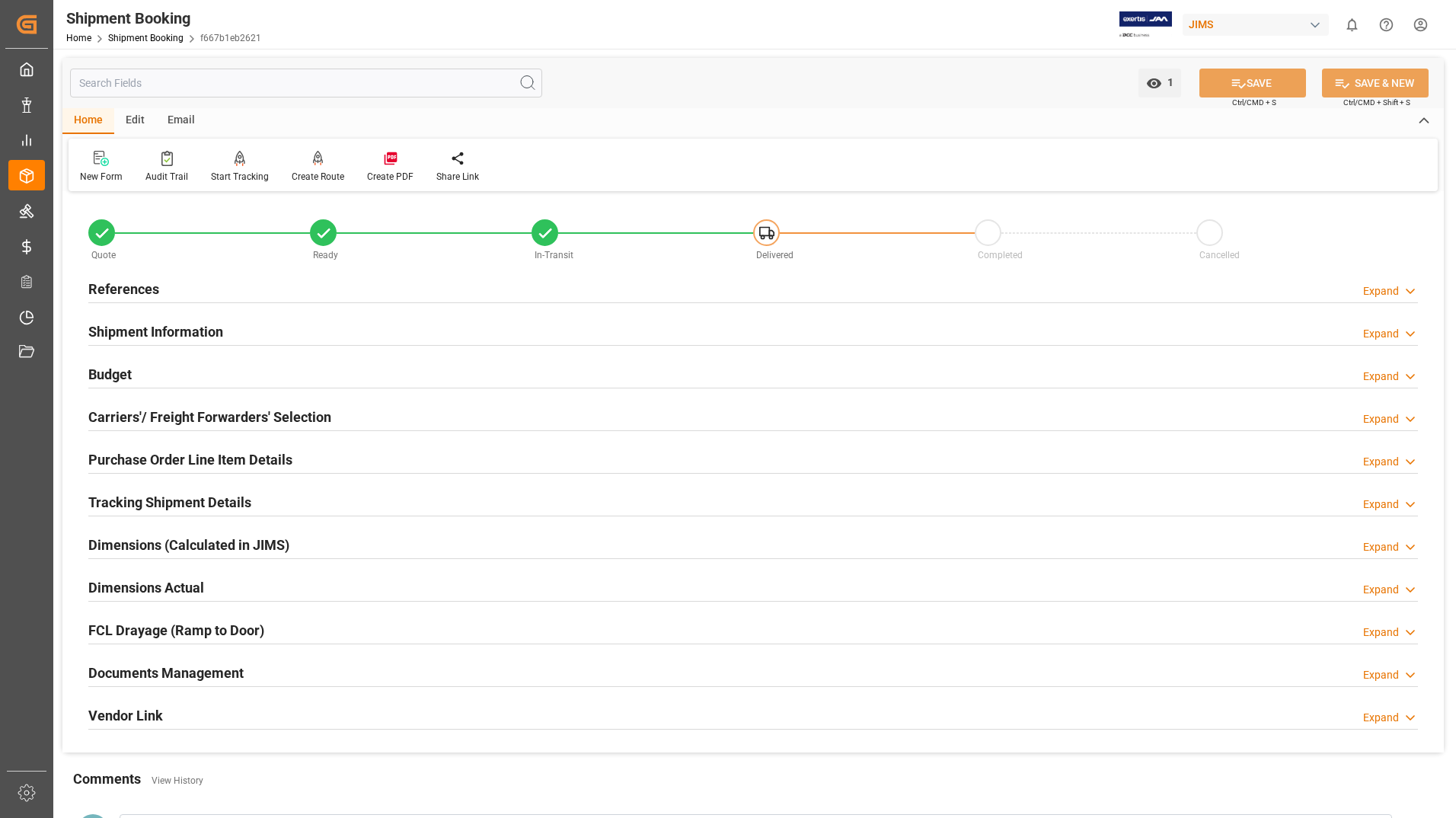
click at [151, 670] on h2 "Documents Management" at bounding box center [166, 672] width 155 height 21
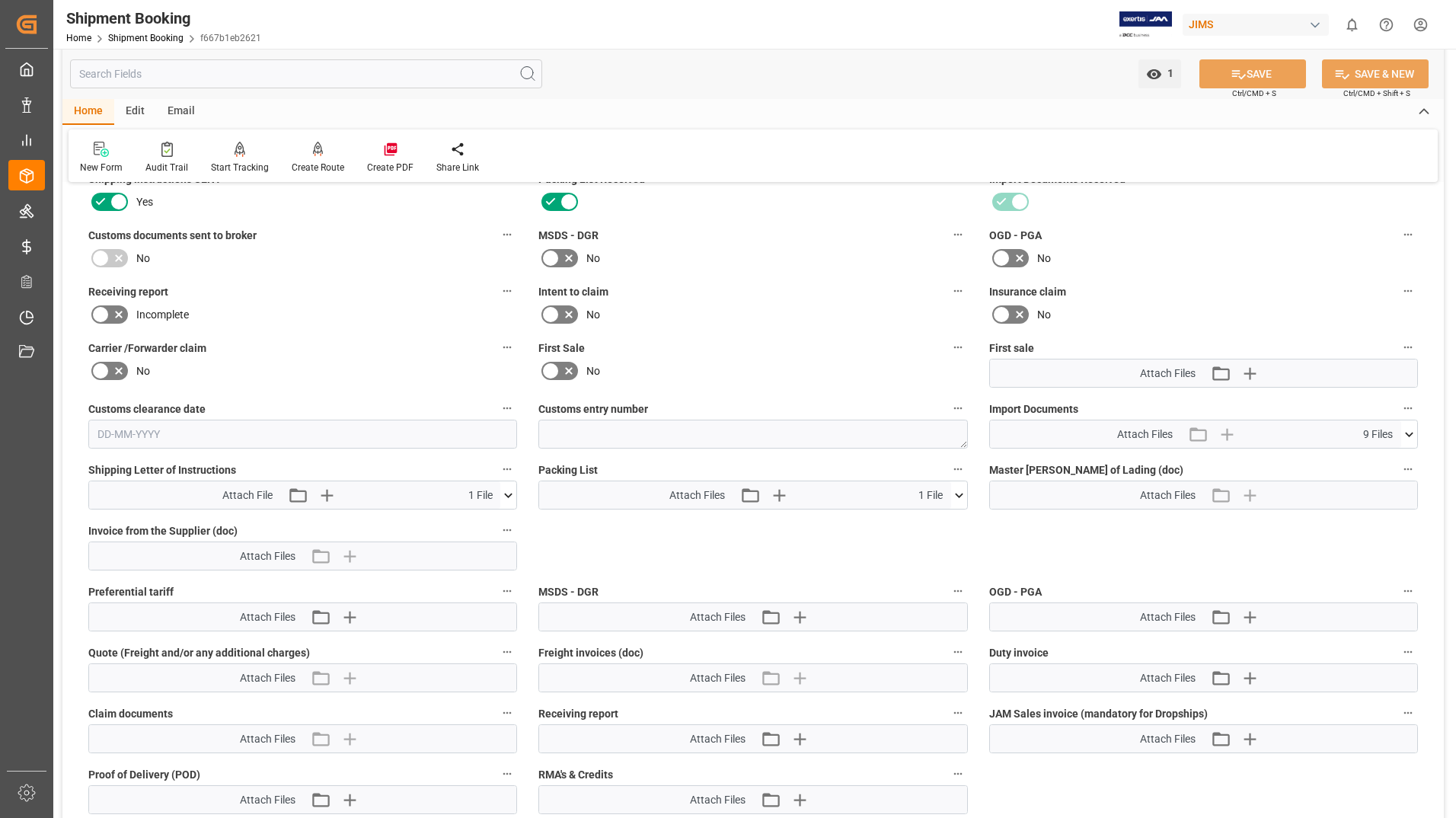
scroll to position [533, 0]
click at [1416, 431] on icon at bounding box center [1409, 433] width 16 height 16
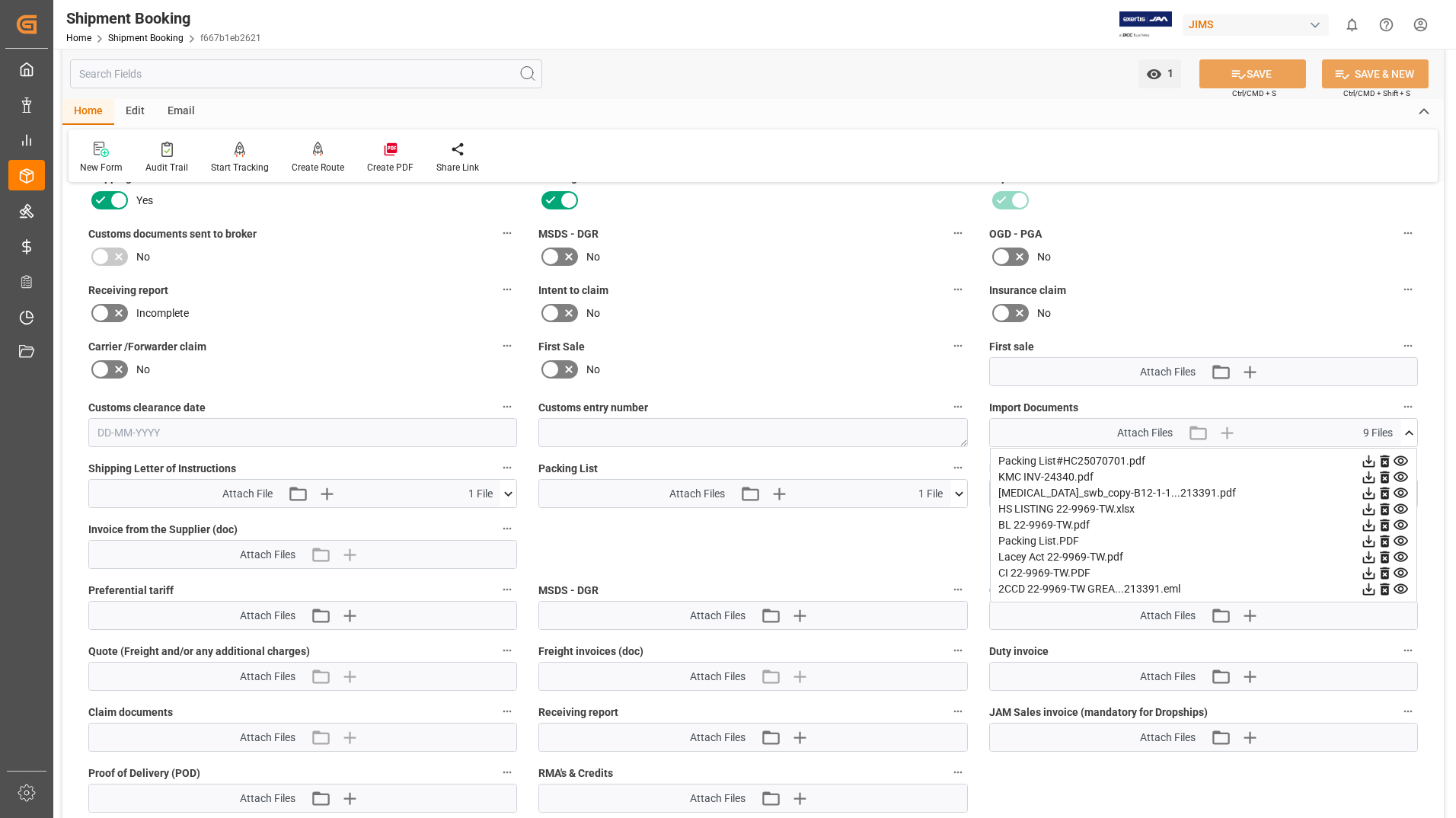
click at [1406, 459] on icon at bounding box center [1400, 461] width 15 height 10
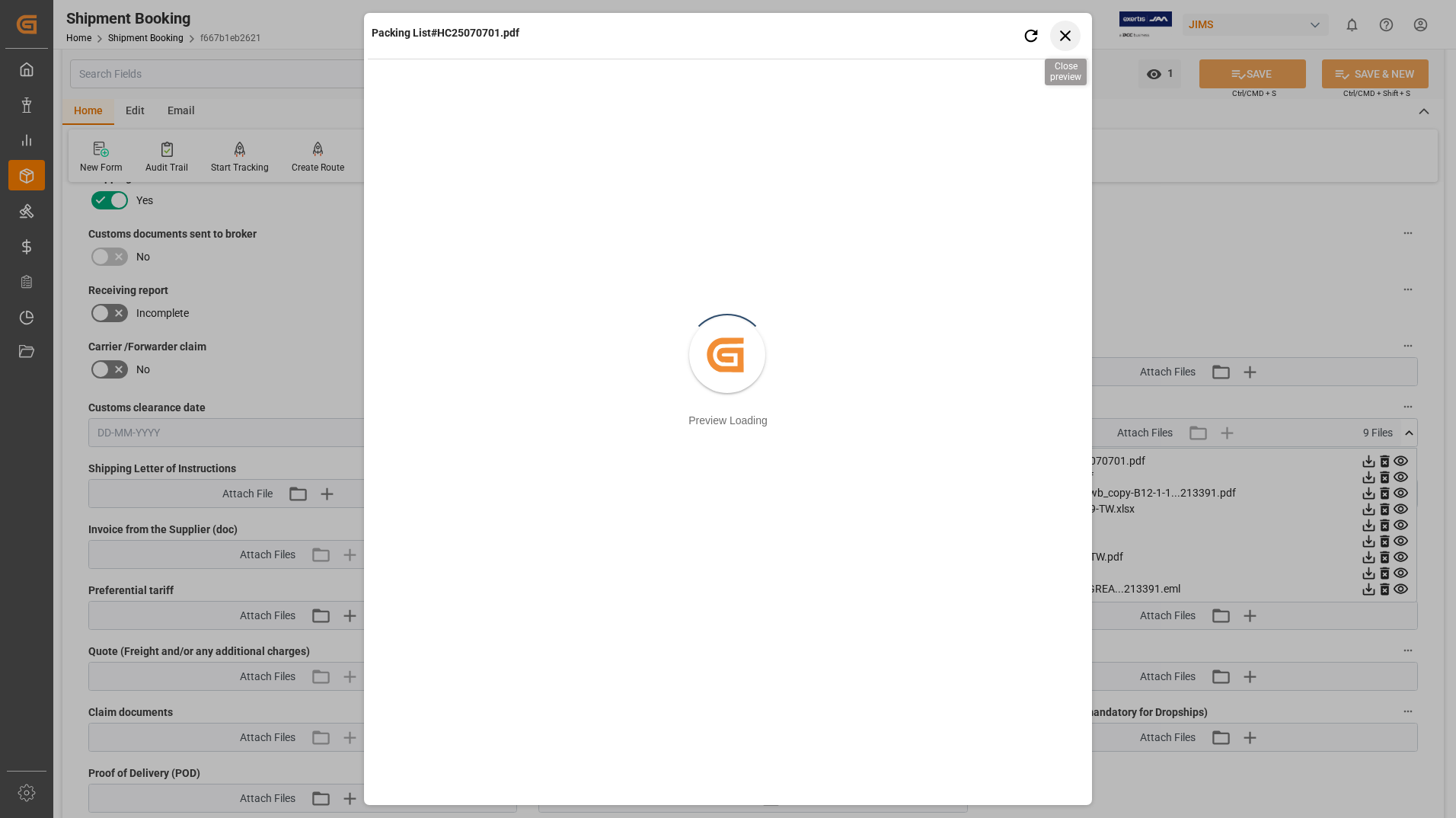
click at [1062, 37] on icon "button" at bounding box center [1066, 35] width 19 height 19
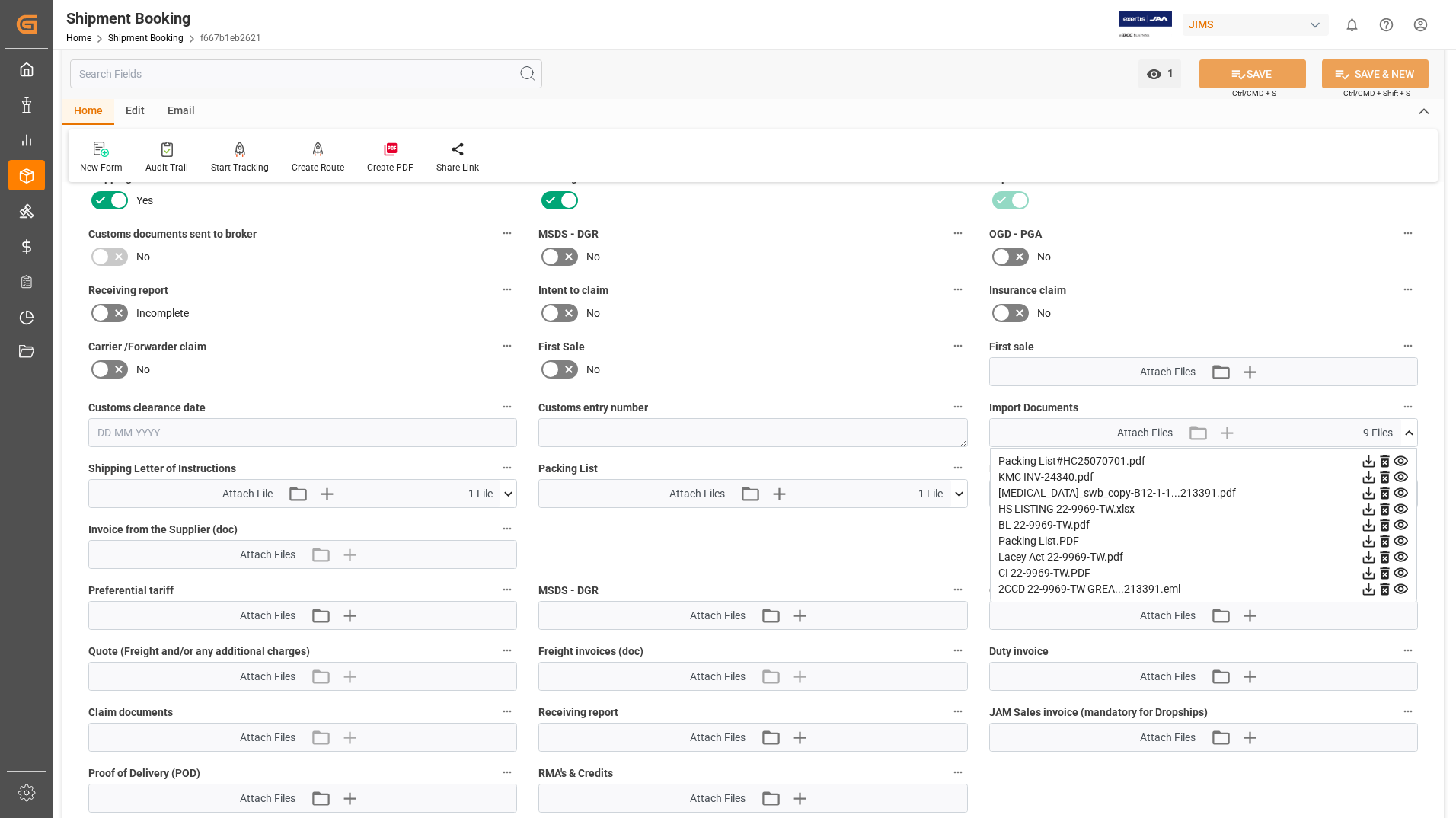
click at [1402, 475] on icon at bounding box center [1400, 477] width 15 height 10
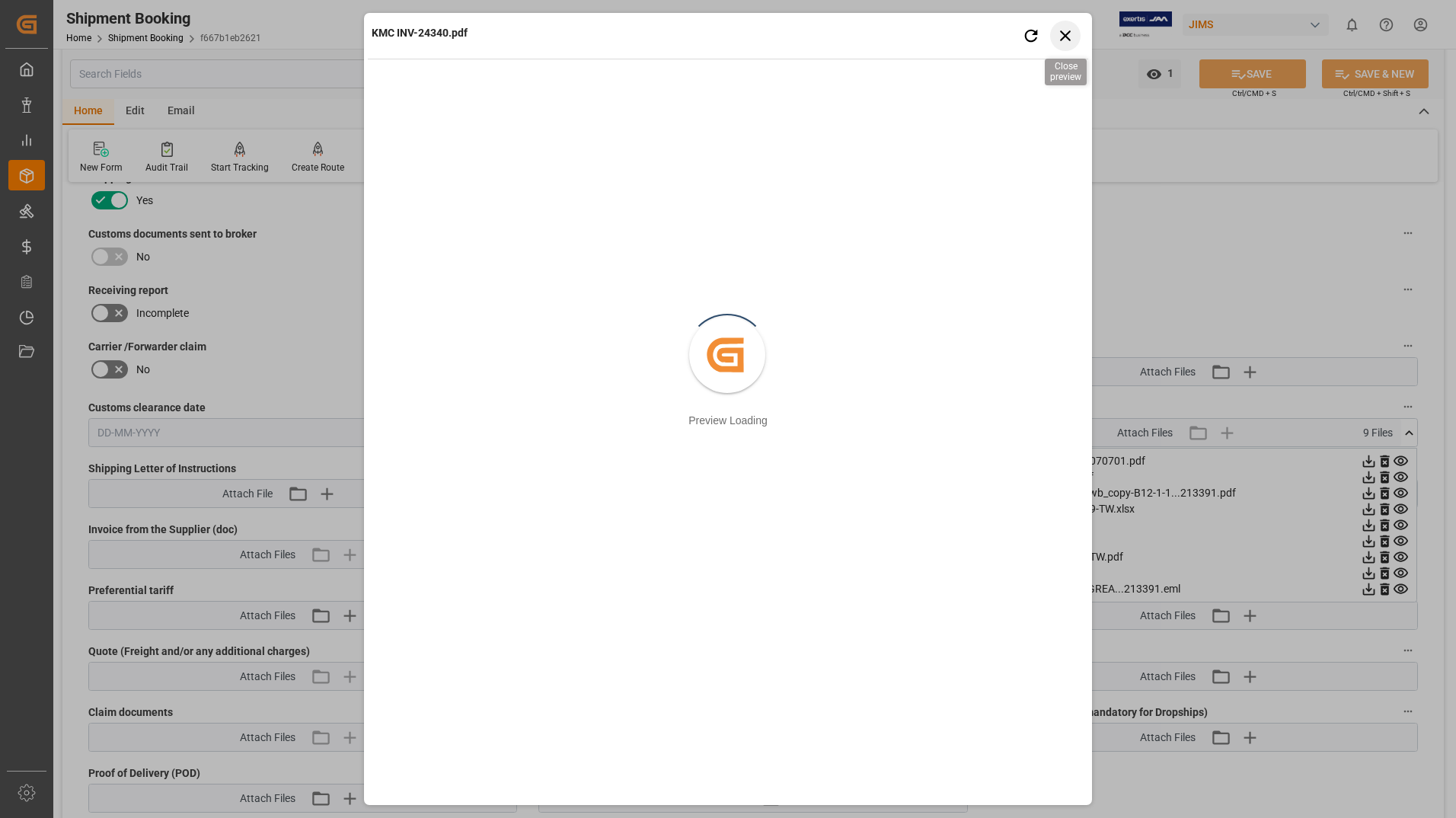
click at [1074, 36] on icon "button" at bounding box center [1066, 35] width 19 height 19
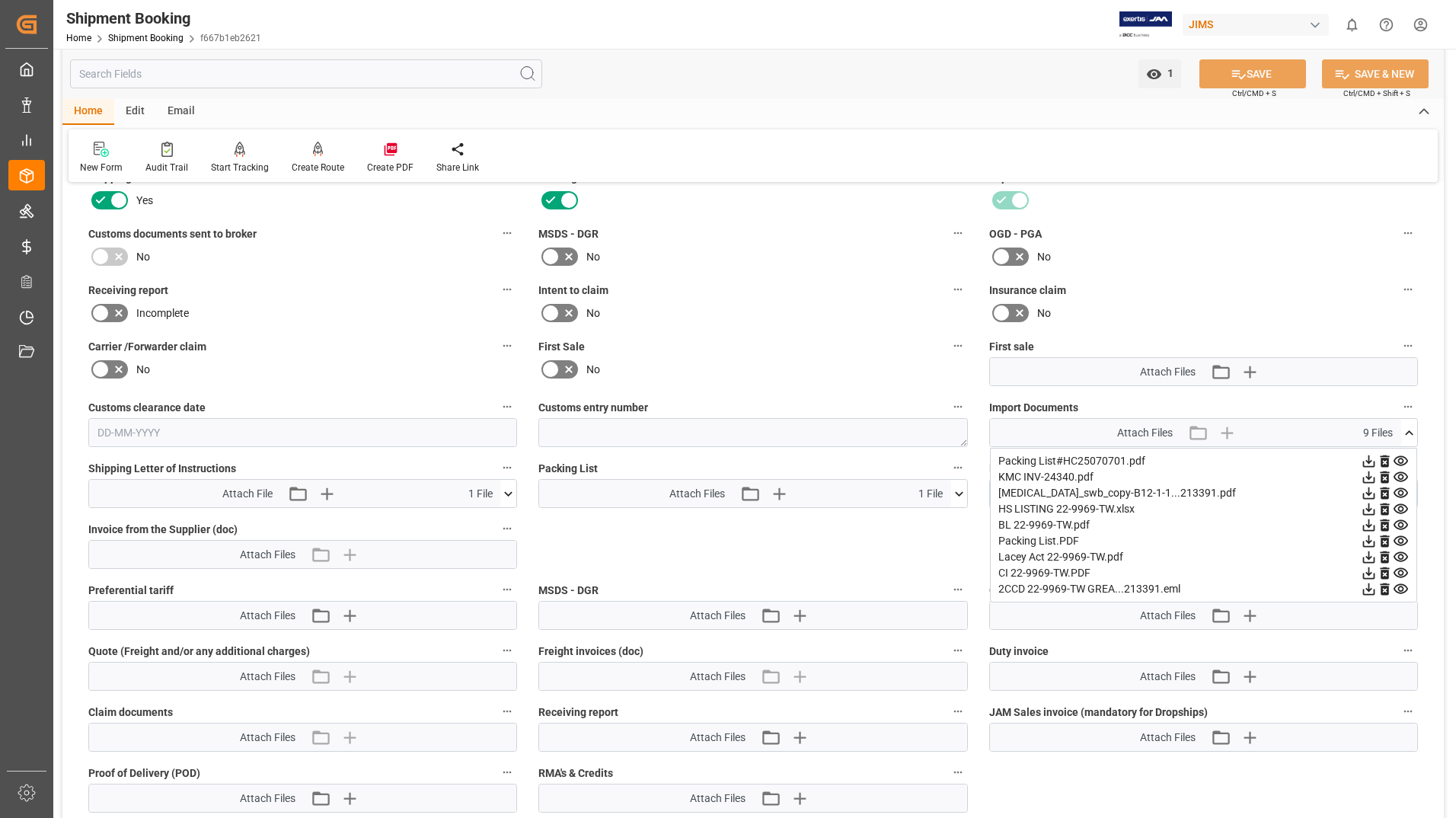
click at [1402, 491] on icon at bounding box center [1401, 493] width 16 height 16
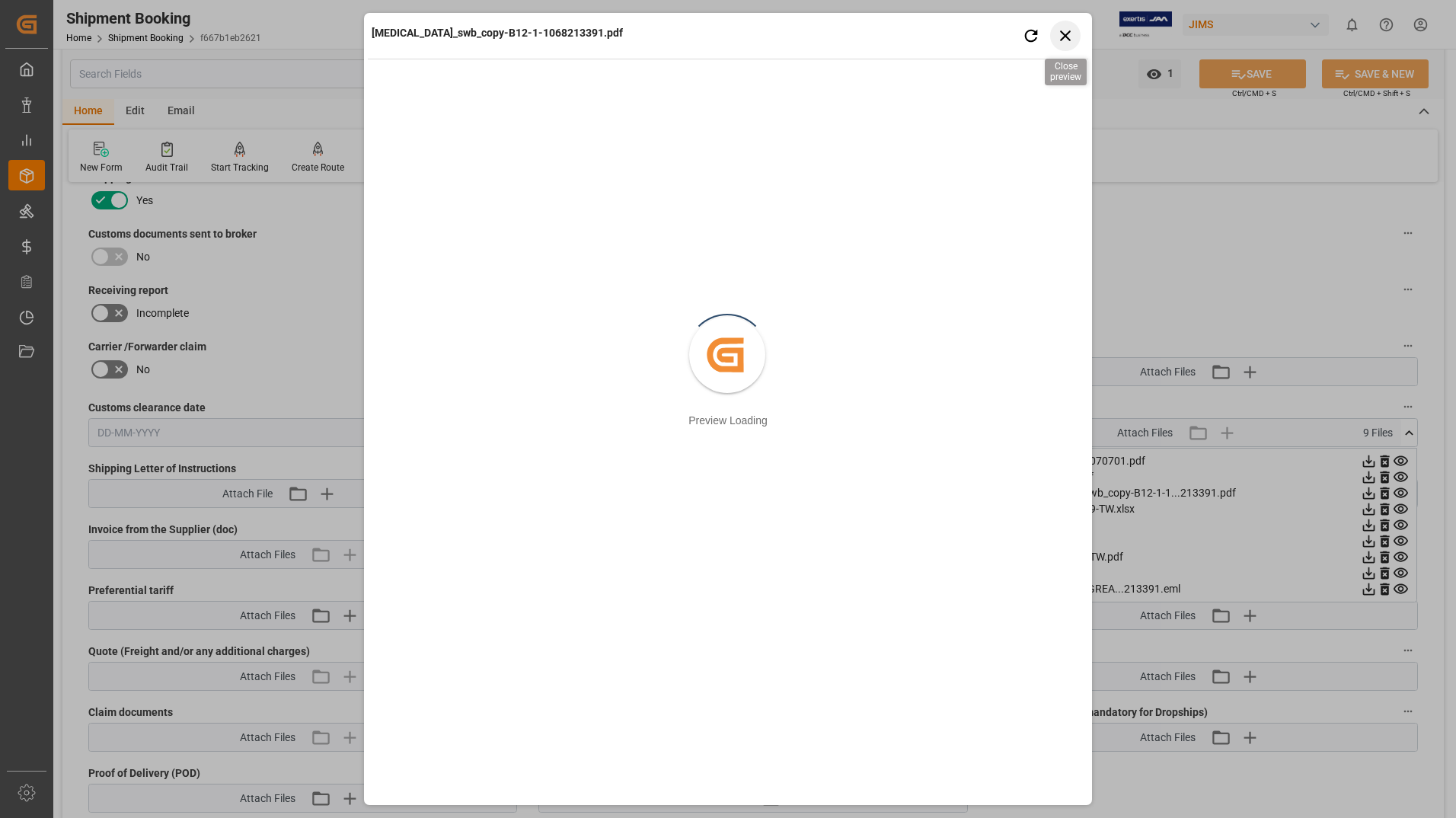
click at [1064, 31] on icon "button" at bounding box center [1066, 35] width 19 height 19
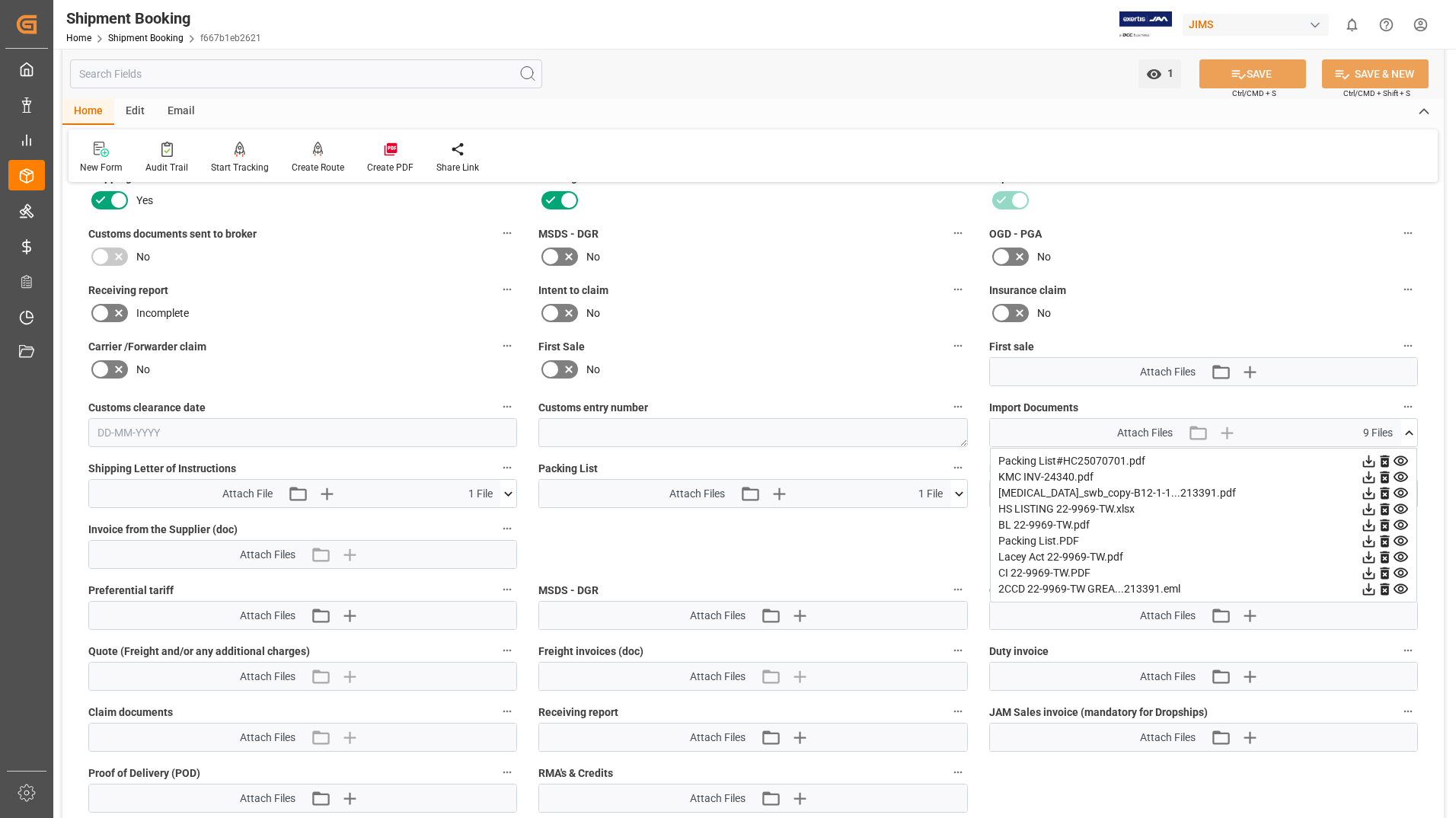
click at [1405, 504] on icon at bounding box center [1400, 509] width 15 height 10
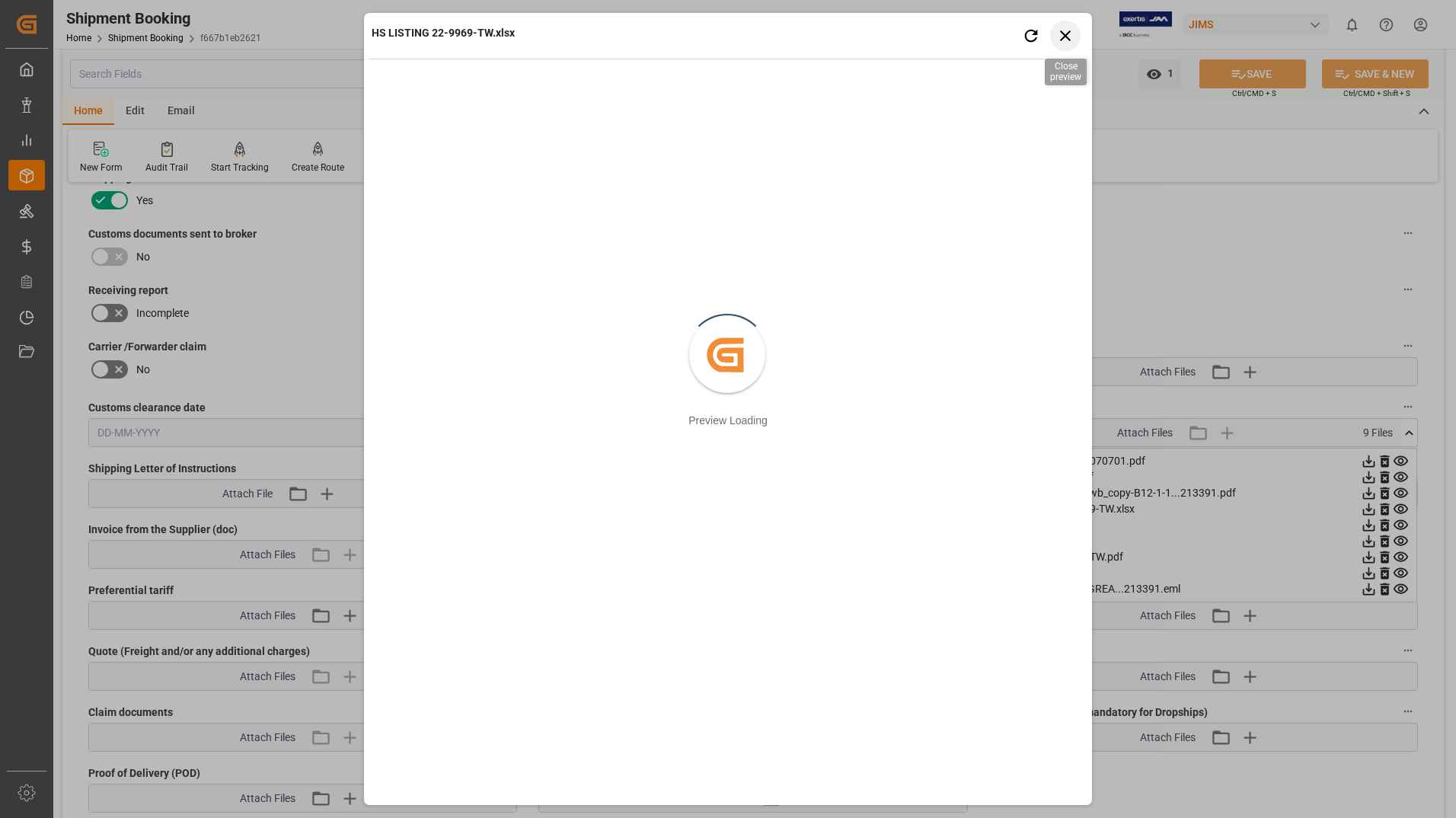
click at [1064, 33] on icon "button" at bounding box center [1066, 35] width 19 height 19
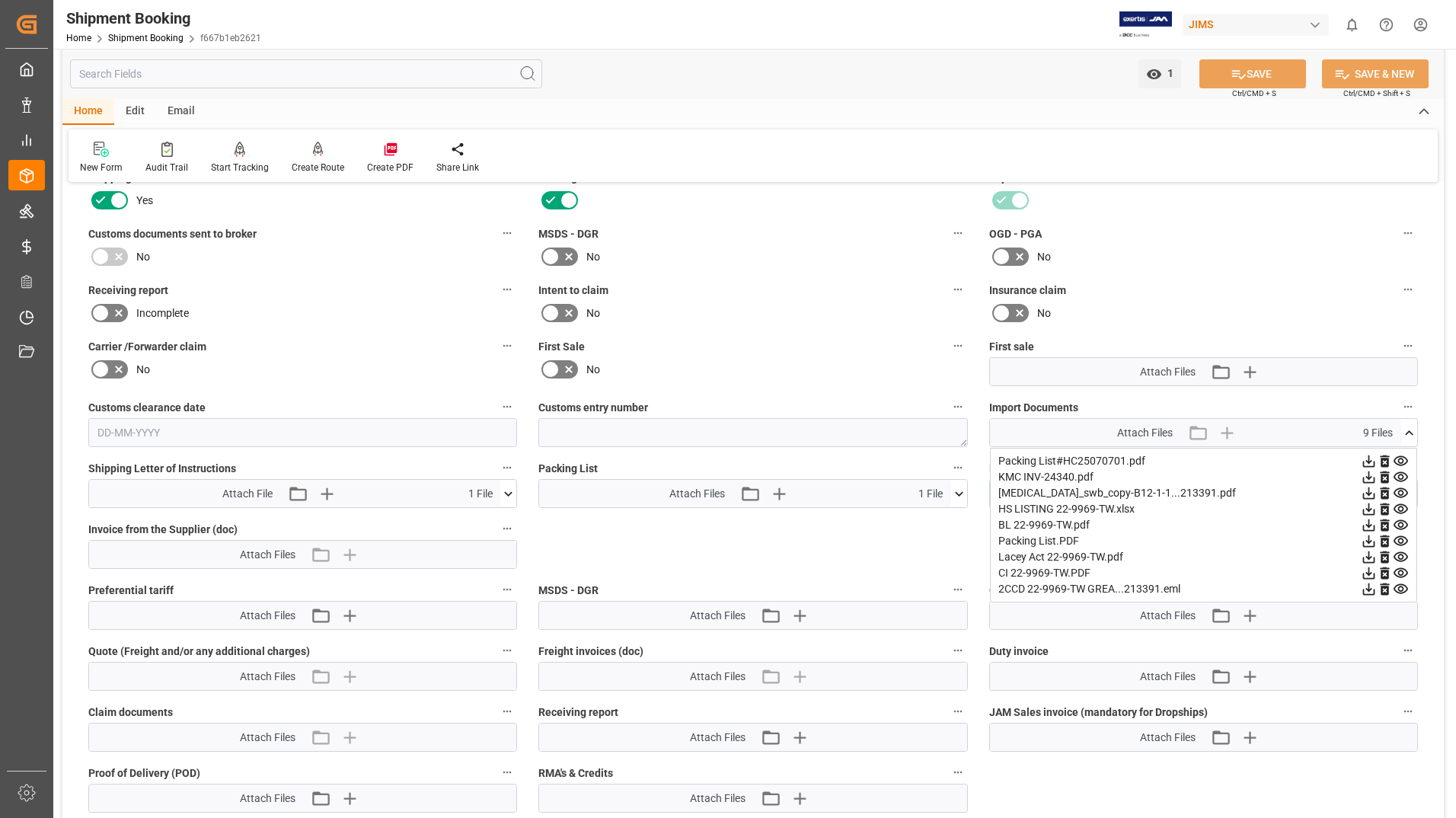
click at [1402, 522] on icon at bounding box center [1400, 525] width 15 height 10
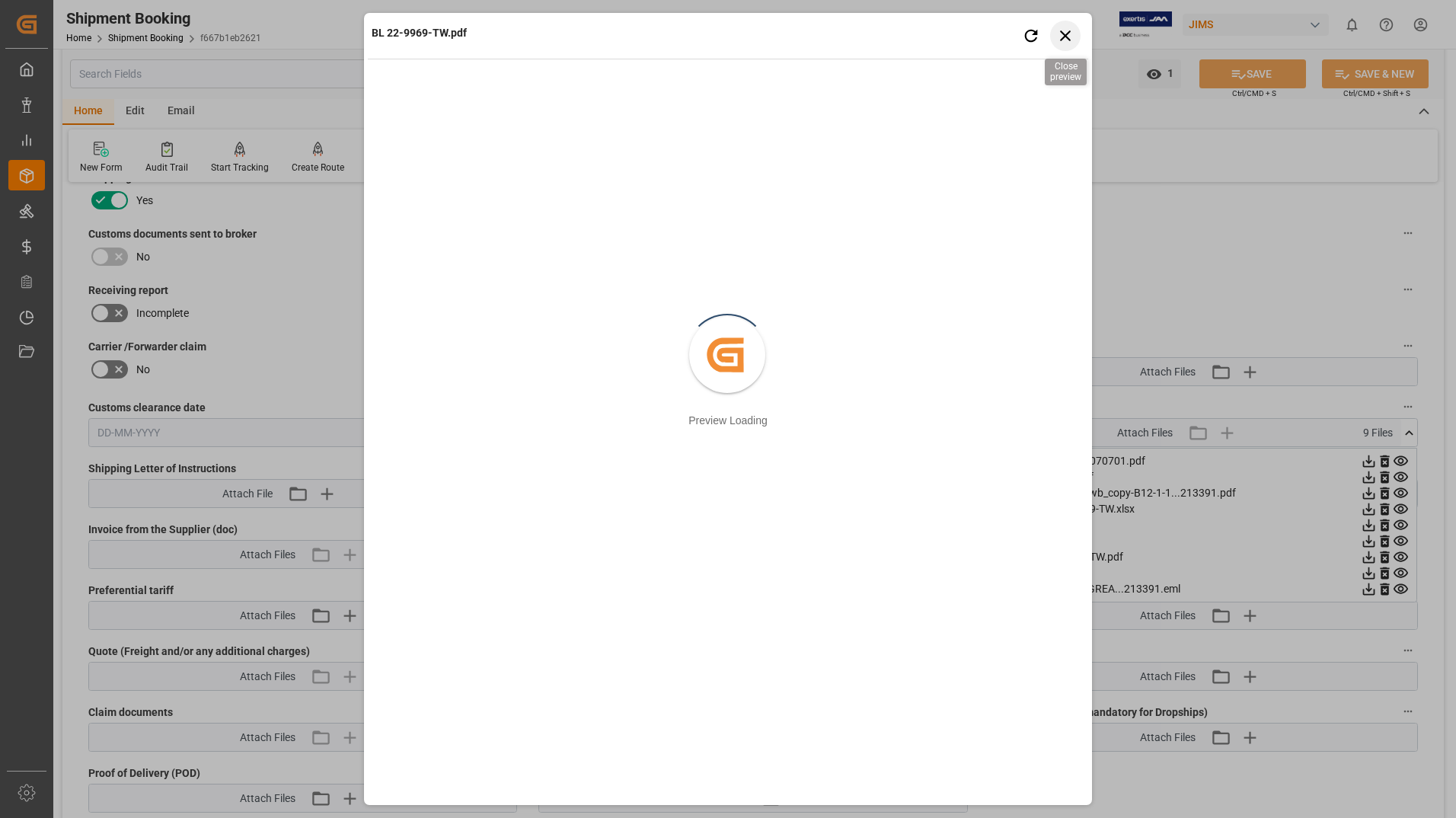
click at [1061, 32] on icon "button" at bounding box center [1066, 36] width 11 height 11
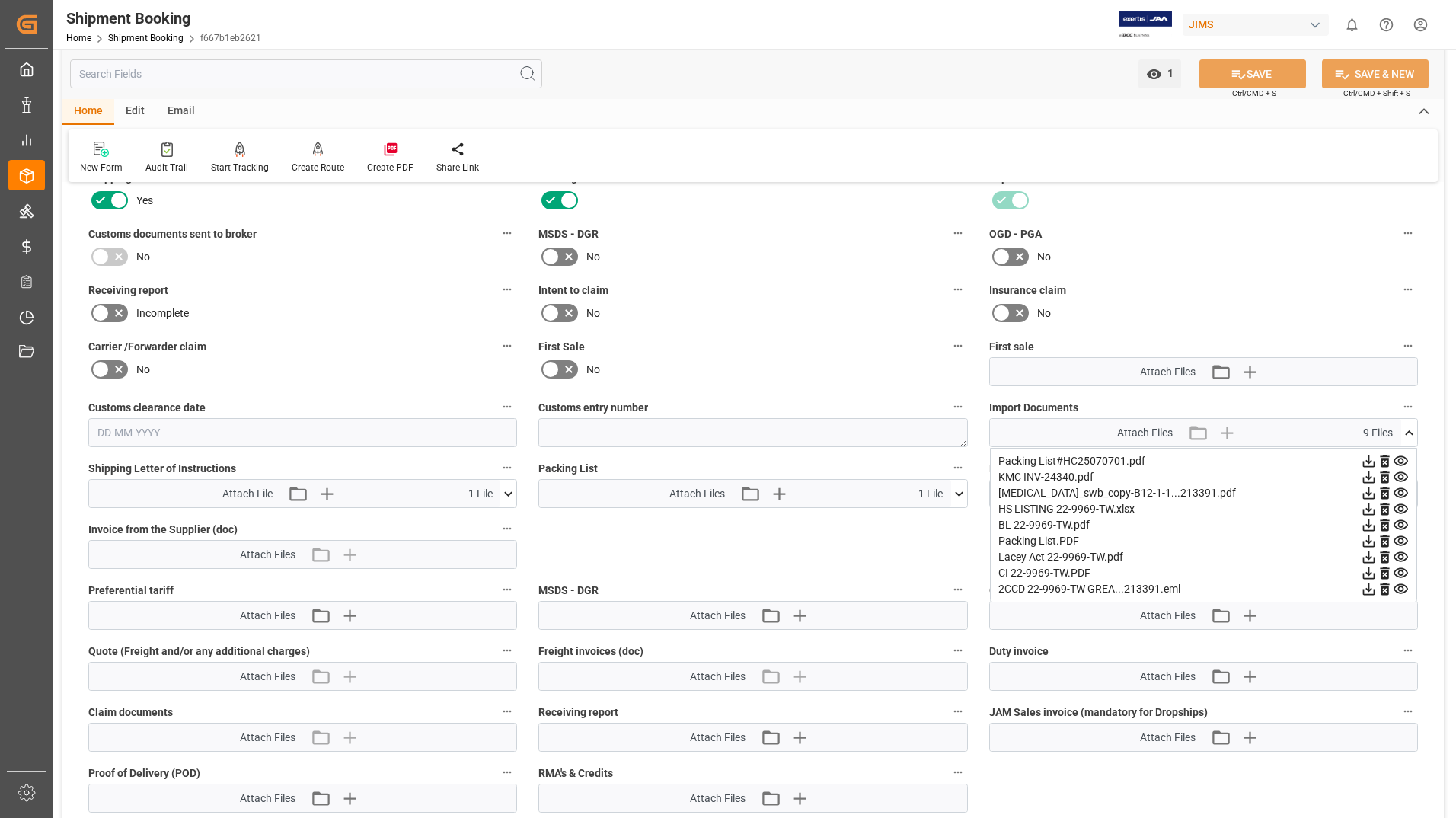
click at [1403, 553] on icon at bounding box center [1401, 557] width 16 height 16
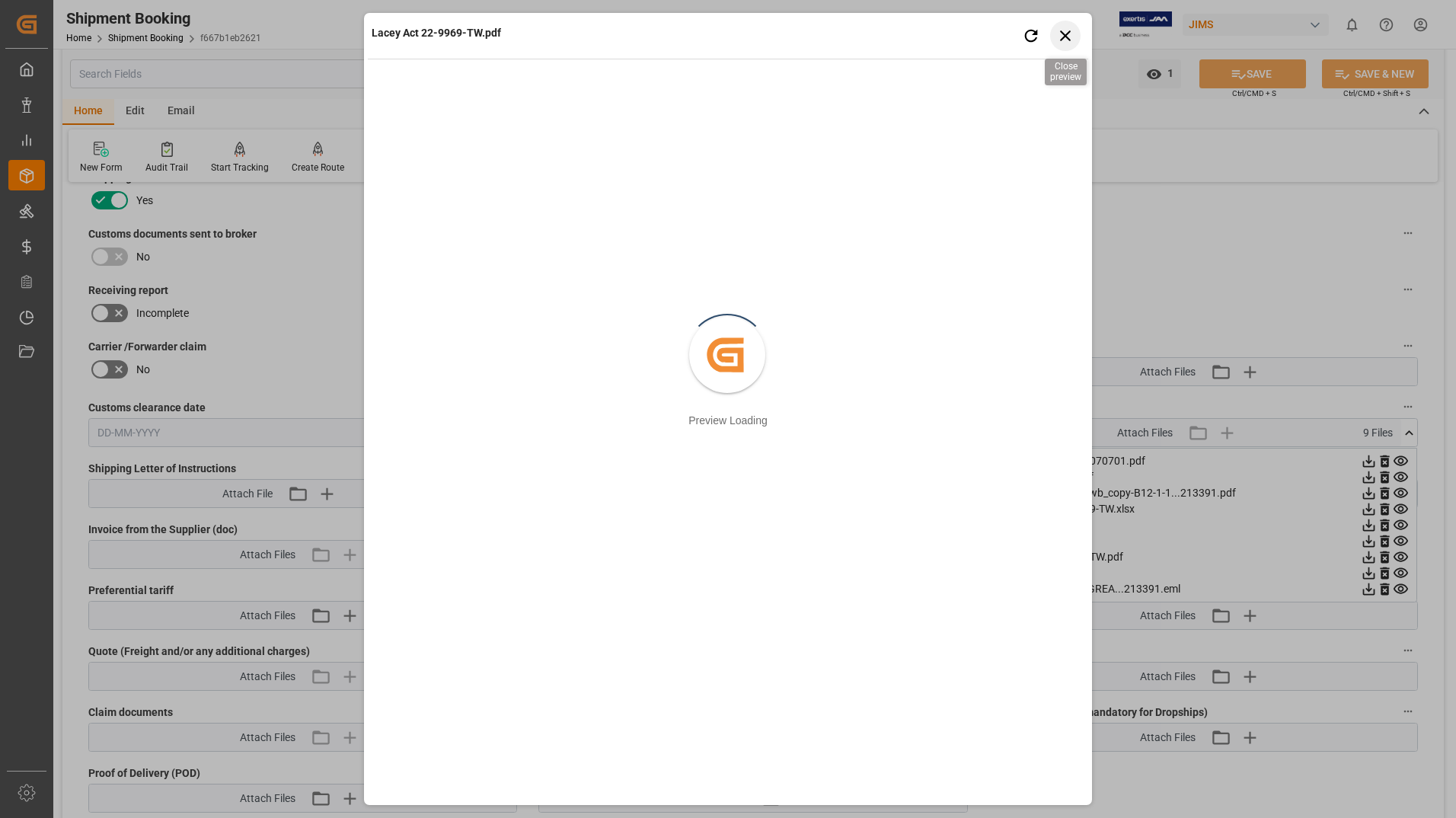
click at [1067, 33] on icon "button" at bounding box center [1066, 35] width 19 height 19
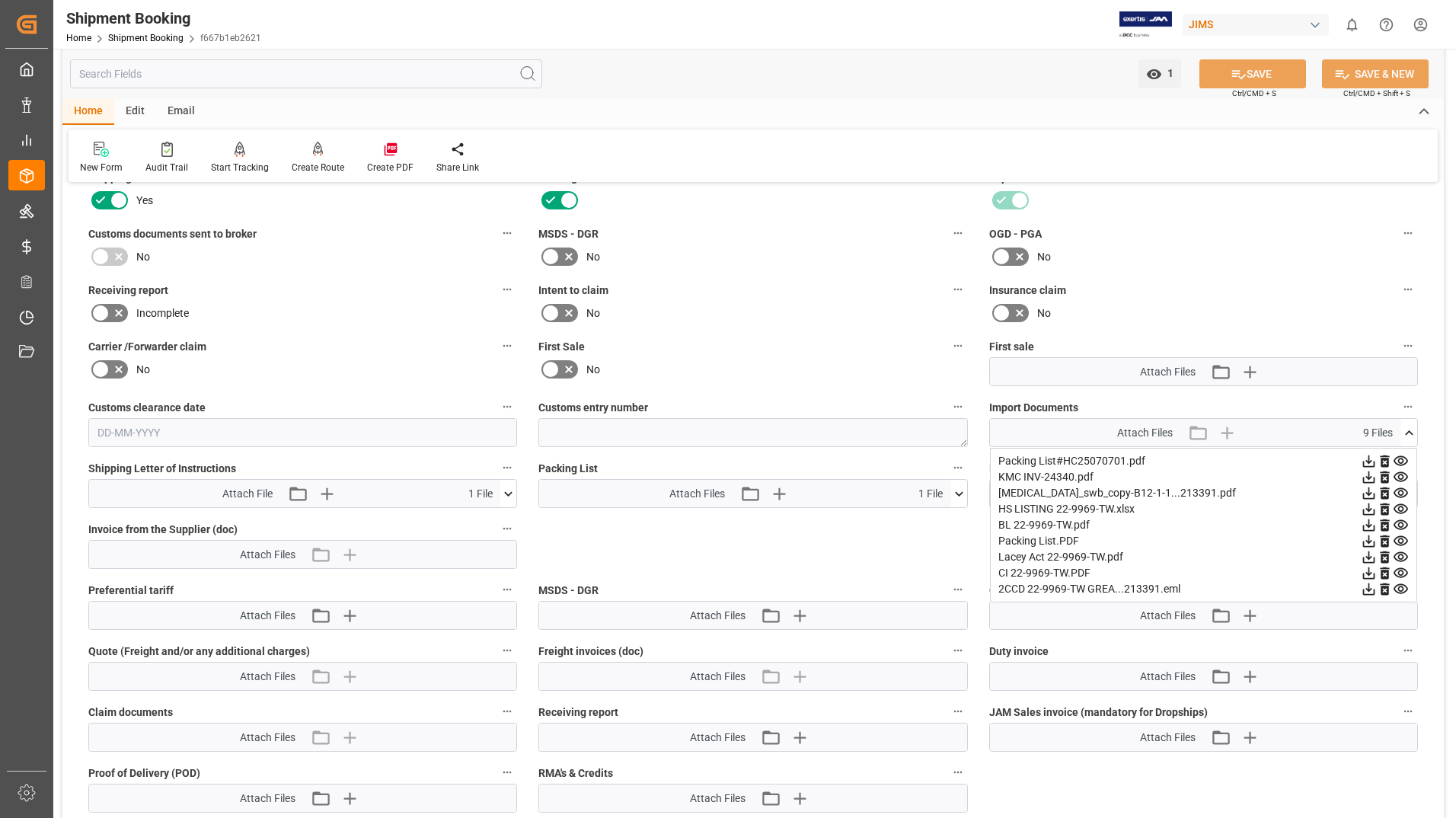
click at [1397, 570] on icon at bounding box center [1401, 573] width 16 height 16
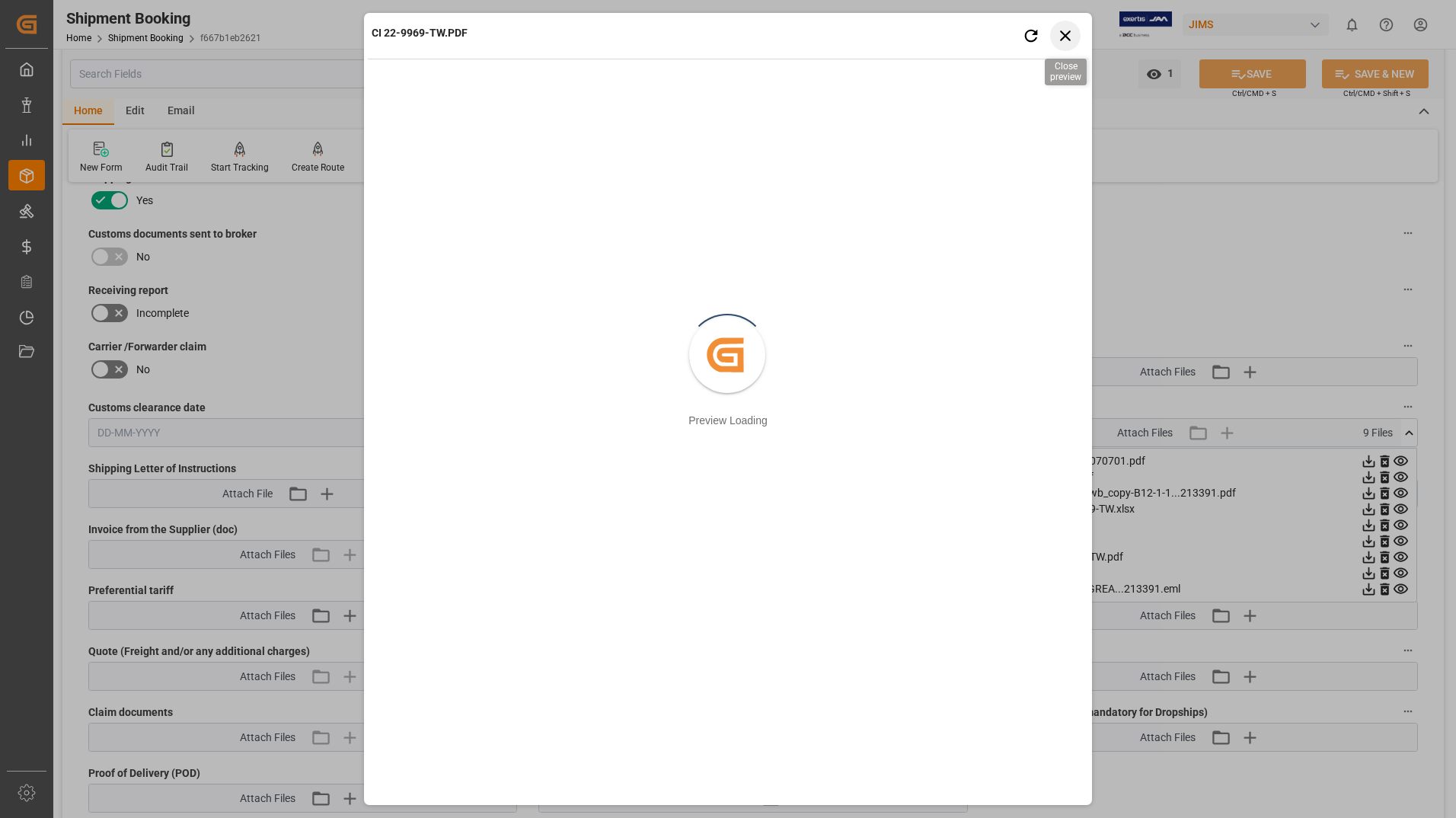
click at [1069, 33] on icon "button" at bounding box center [1066, 36] width 11 height 11
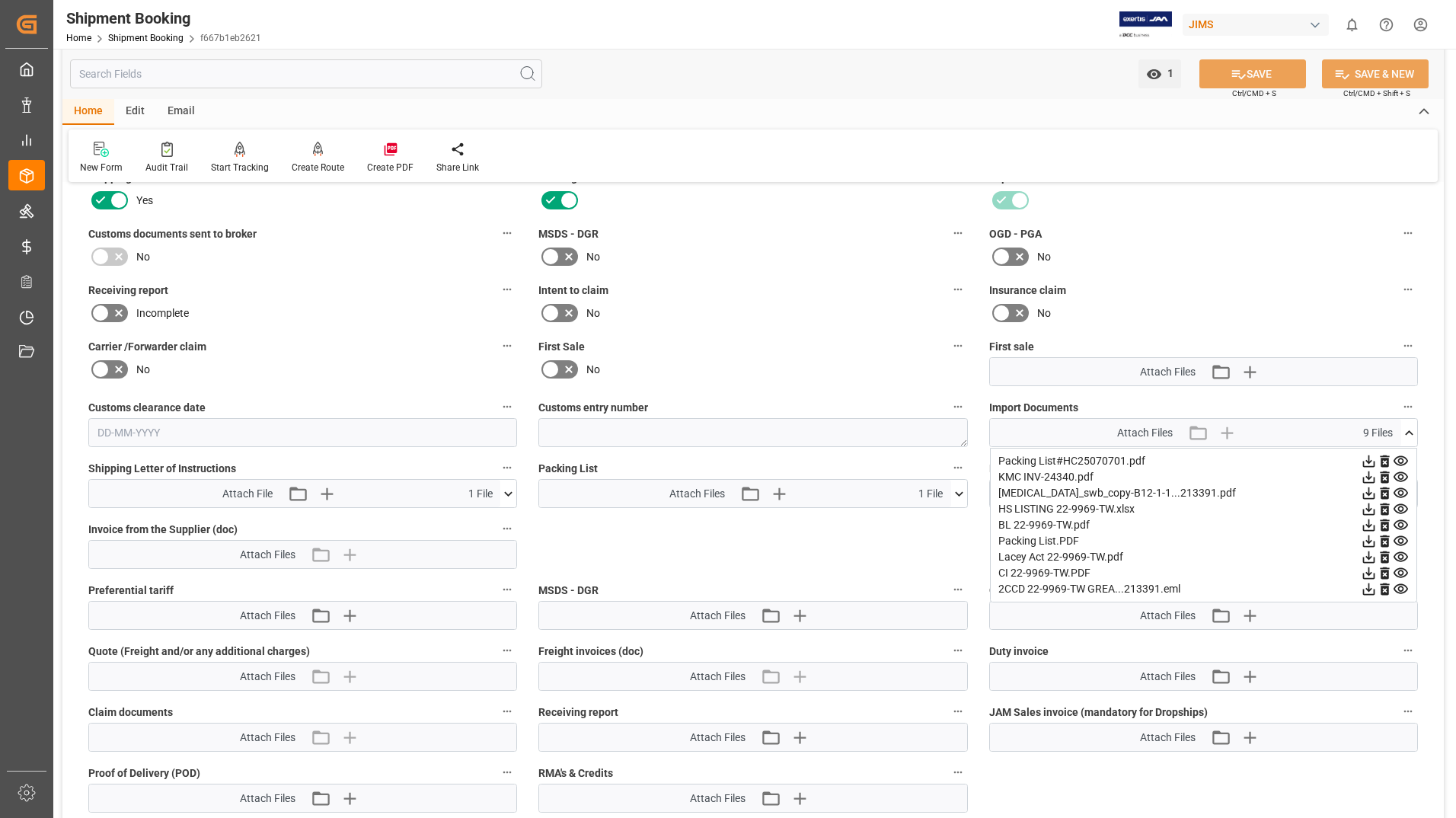
click at [1402, 587] on icon at bounding box center [1400, 589] width 15 height 10
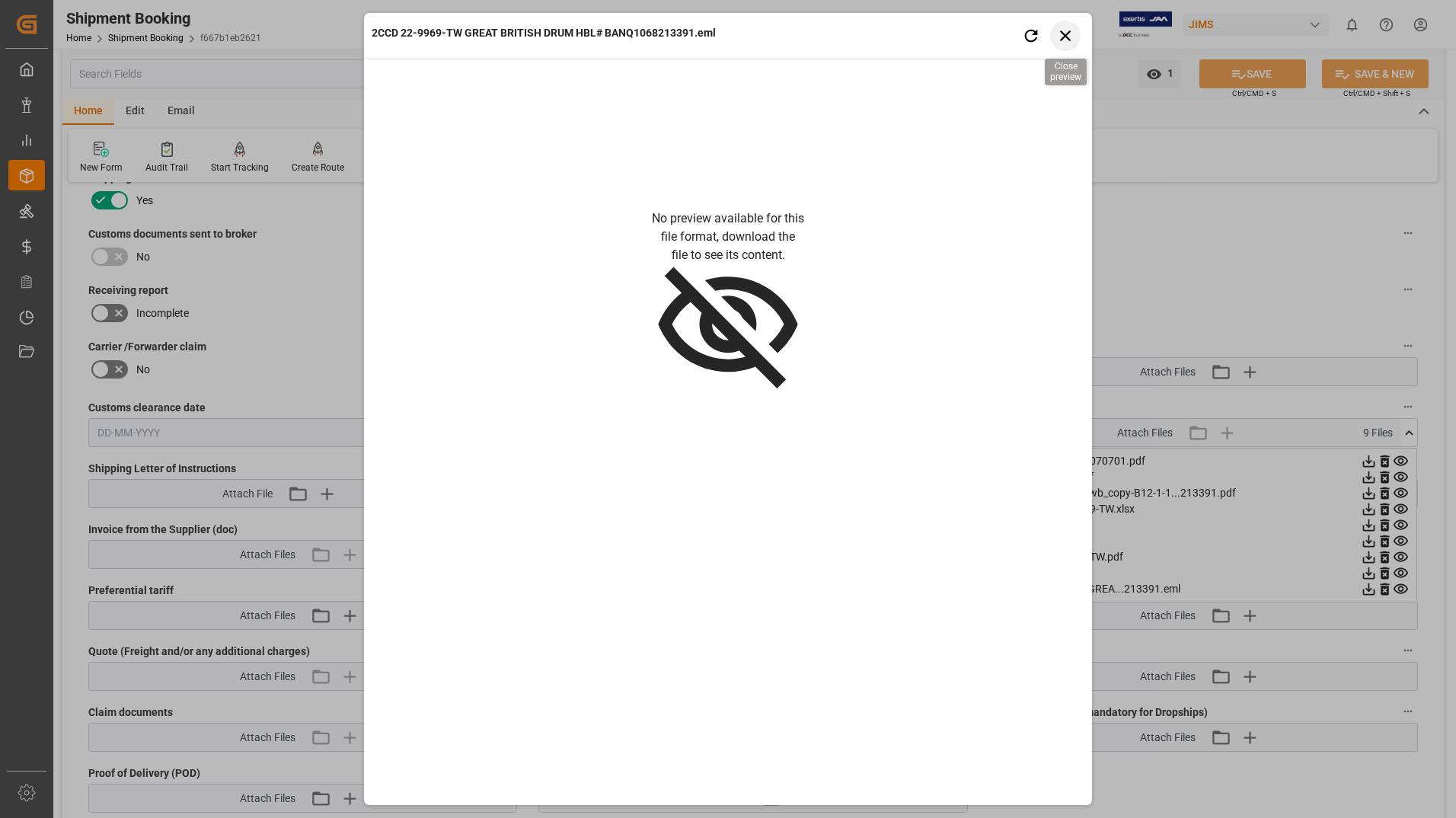
click at [1071, 32] on icon "button" at bounding box center [1066, 35] width 19 height 19
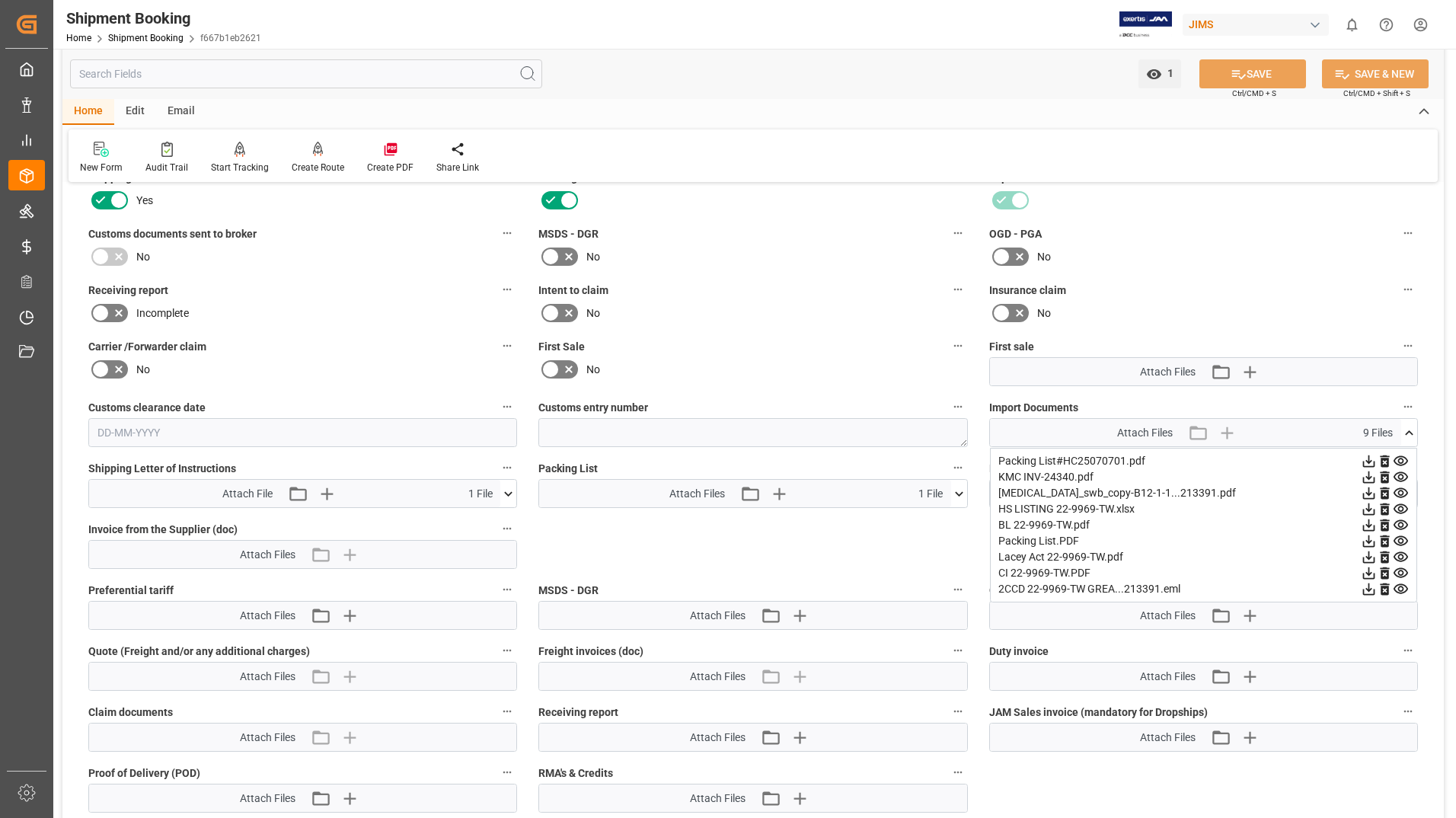
click at [504, 494] on icon at bounding box center [509, 493] width 16 height 16
click at [499, 518] on icon at bounding box center [500, 522] width 16 height 16
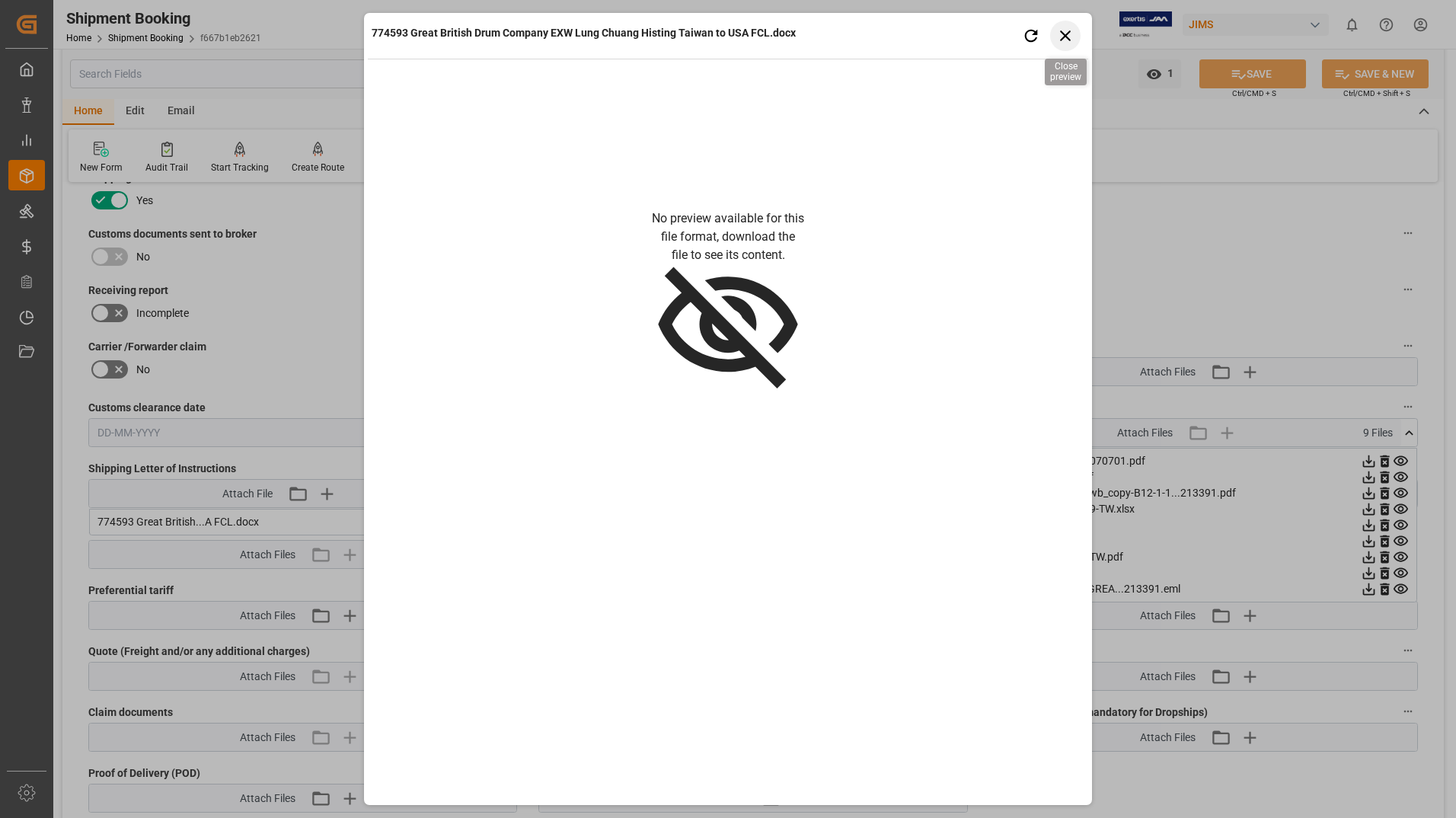
click at [1066, 38] on icon "button" at bounding box center [1066, 35] width 19 height 19
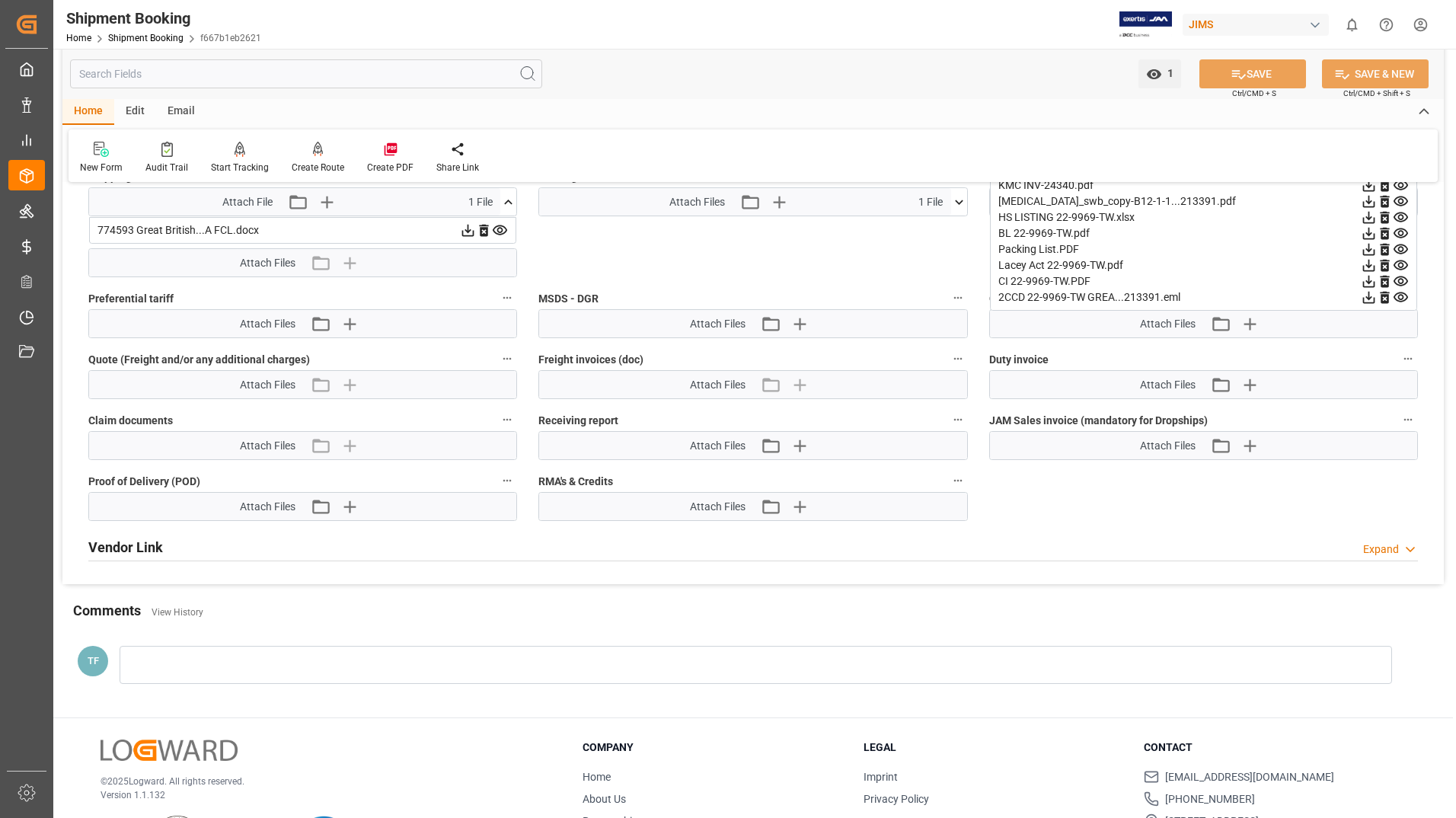
scroll to position [838, 0]
